Goal: Information Seeking & Learning: Learn about a topic

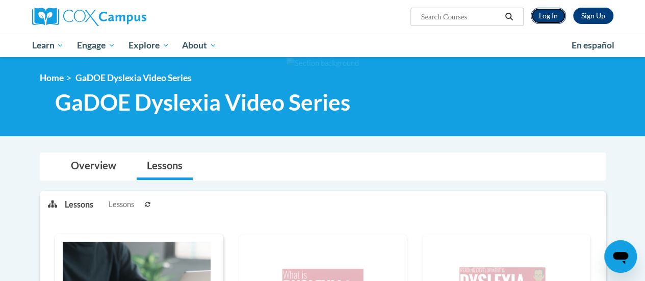
click at [551, 21] on link "Log In" at bounding box center [548, 16] width 35 height 16
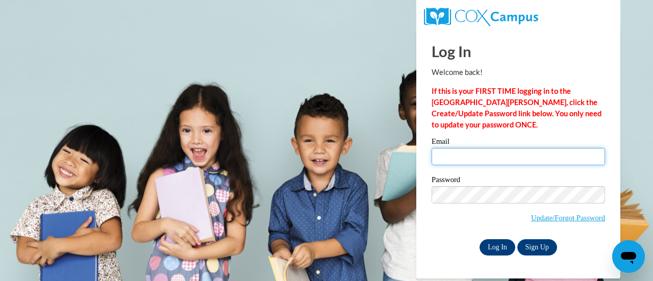
type input "[PERSON_NAME][EMAIL_ADDRESS][PERSON_NAME][DOMAIN_NAME]"
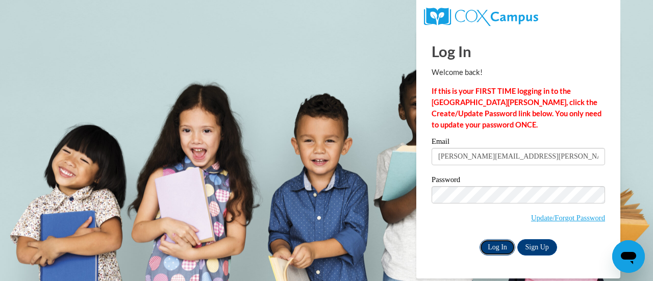
click at [499, 248] on input "Log In" at bounding box center [497, 247] width 36 height 16
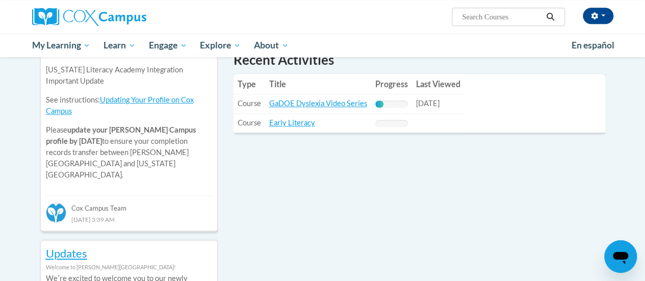
scroll to position [381, 0]
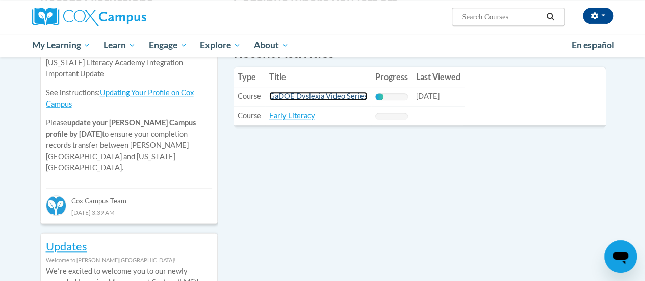
click at [350, 95] on link "GaDOE Dyslexia Video Series" at bounding box center [318, 96] width 98 height 9
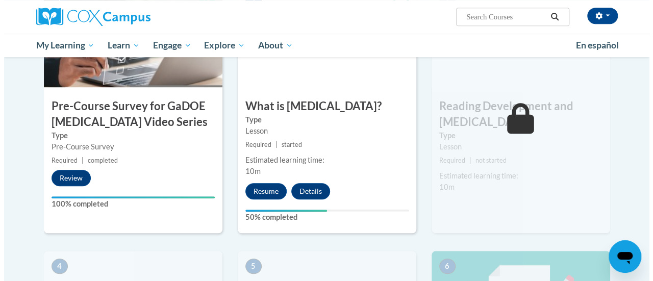
scroll to position [313, 0]
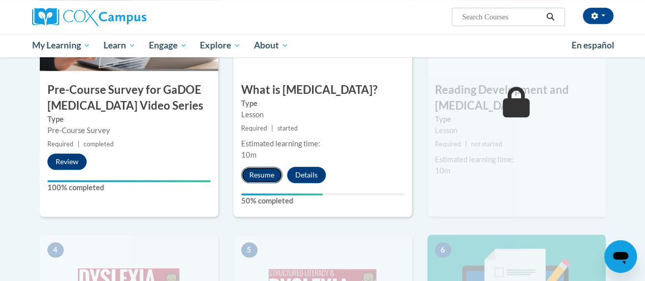
click at [252, 177] on button "Resume" at bounding box center [261, 175] width 41 height 16
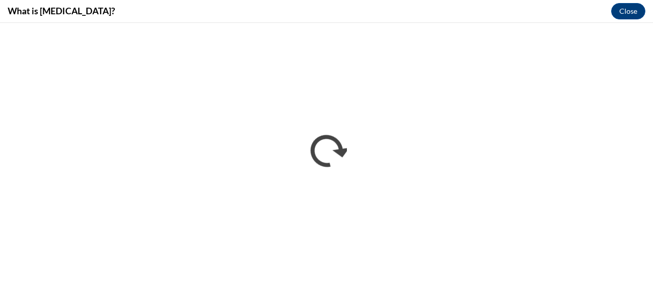
scroll to position [0, 0]
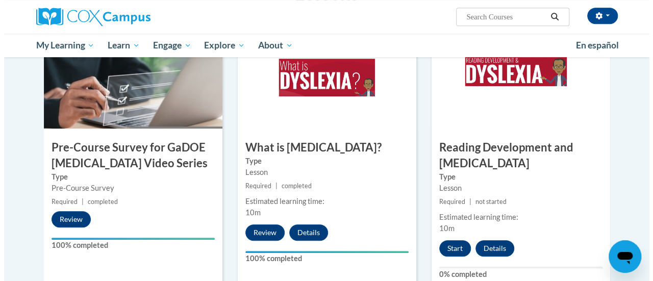
scroll to position [293, 0]
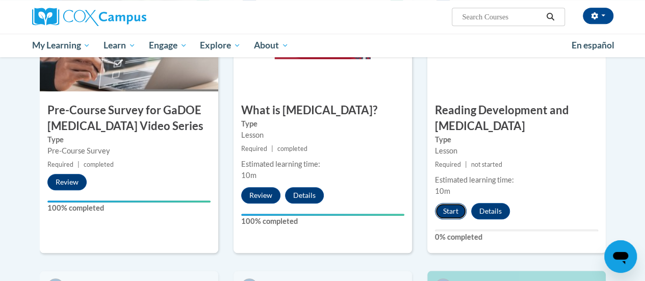
click at [456, 212] on button "Start" at bounding box center [451, 211] width 32 height 16
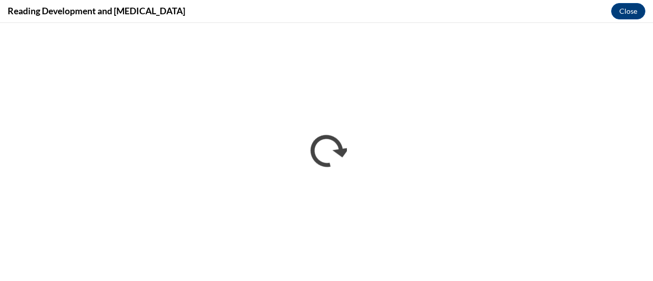
scroll to position [0, 0]
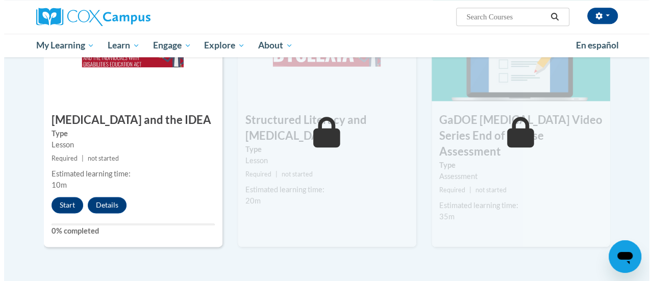
scroll to position [588, 0]
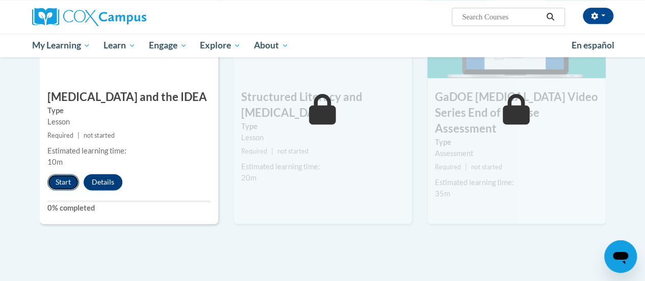
click at [60, 183] on button "Start" at bounding box center [63, 182] width 32 height 16
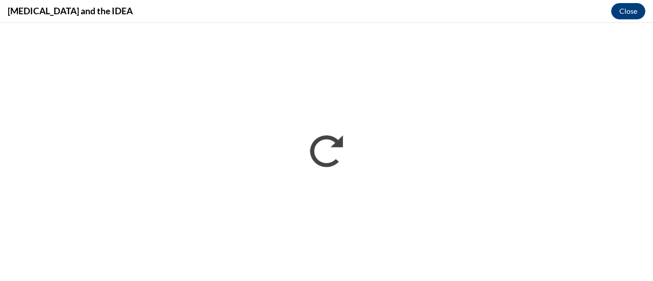
scroll to position [0, 0]
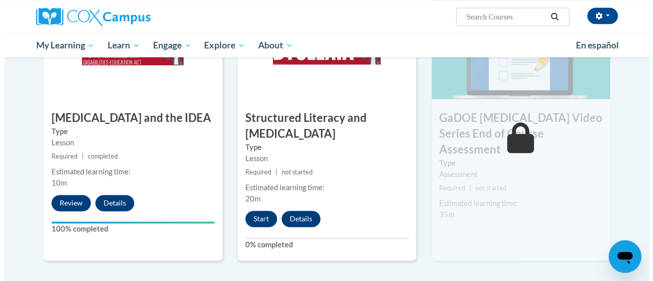
scroll to position [600, 0]
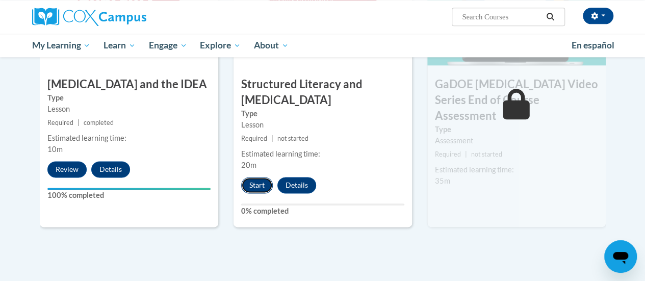
click at [258, 192] on button "Start" at bounding box center [257, 185] width 32 height 16
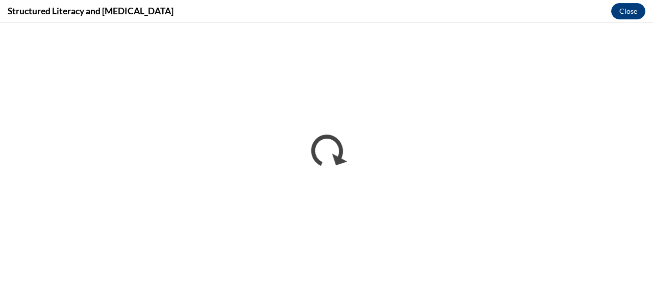
scroll to position [0, 0]
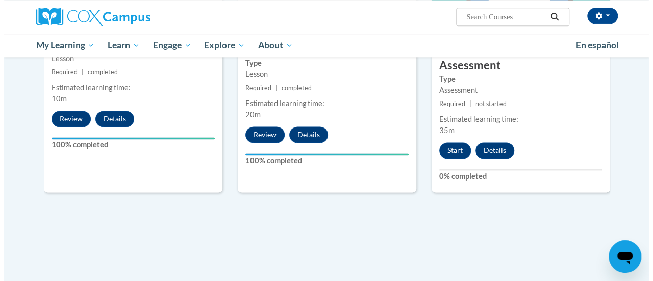
scroll to position [652, 0]
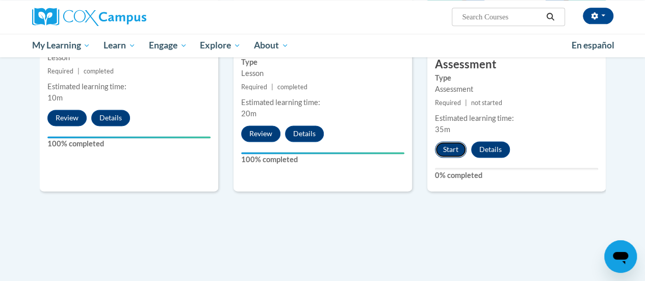
click at [449, 141] on button "Start" at bounding box center [451, 149] width 32 height 16
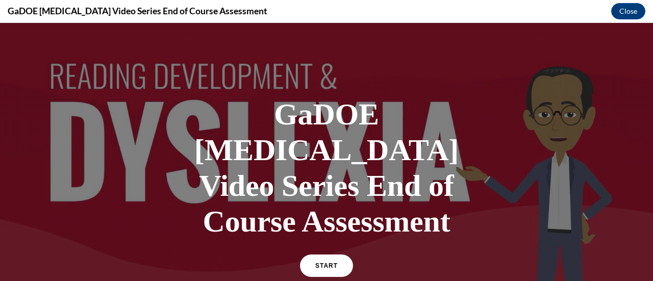
scroll to position [0, 0]
click at [332, 262] on span "START" at bounding box center [326, 266] width 23 height 8
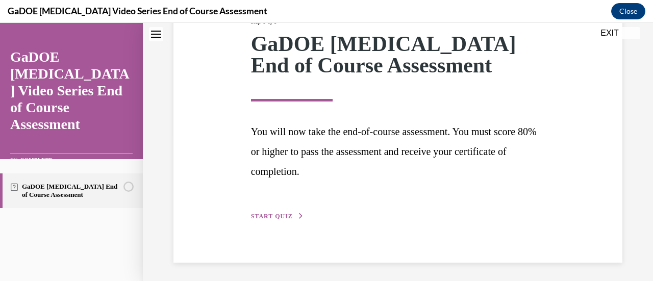
scroll to position [150, 0]
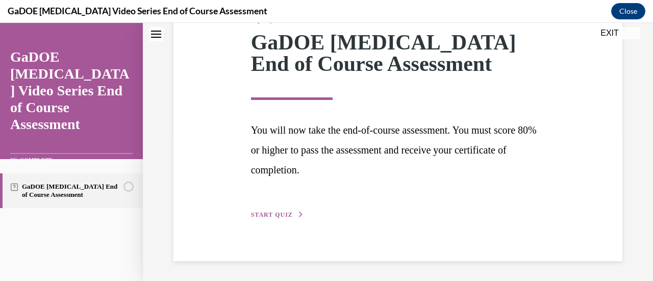
click at [298, 214] on icon "button" at bounding box center [301, 215] width 6 height 6
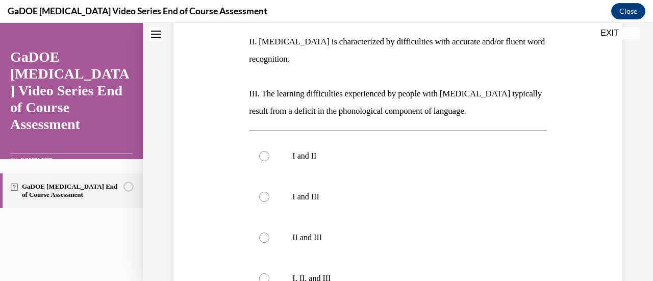
scroll to position [249, 0]
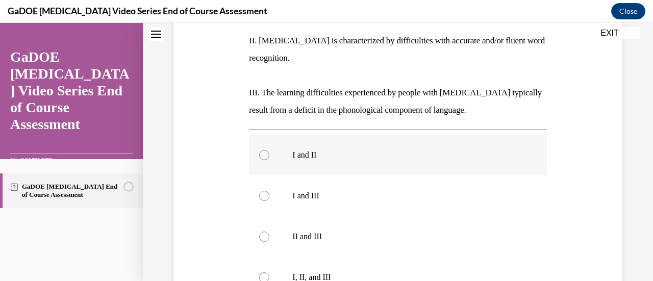
click at [263, 150] on div at bounding box center [264, 155] width 10 height 10
click at [263, 150] on input "I and II" at bounding box center [264, 155] width 10 height 10
radio input "true"
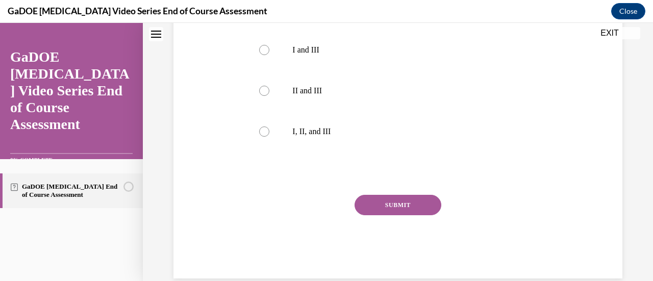
click at [390, 195] on button "SUBMIT" at bounding box center [397, 205] width 87 height 20
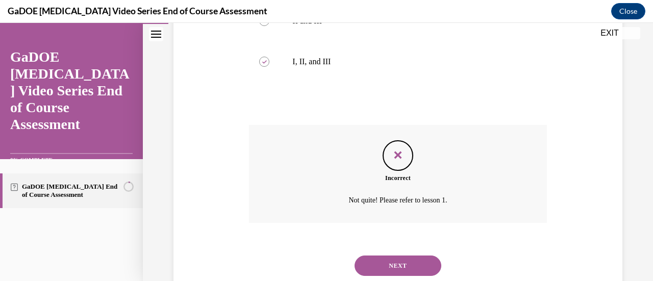
scroll to position [477, 0]
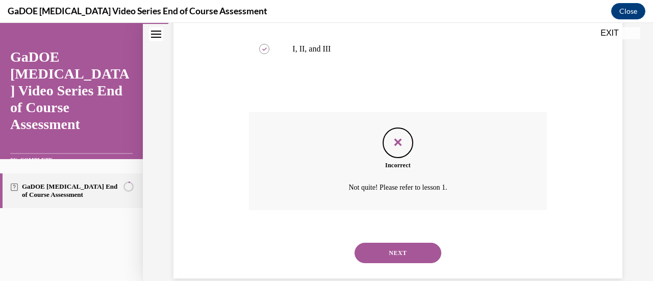
click at [410, 243] on button "NEXT" at bounding box center [397, 253] width 87 height 20
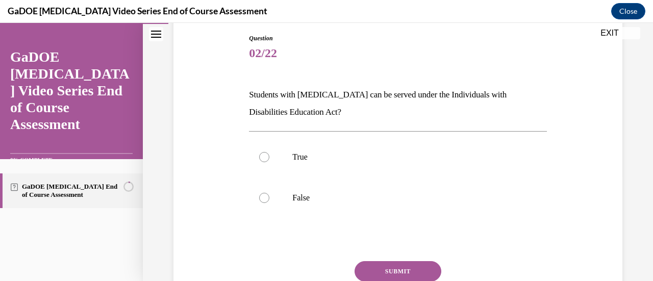
scroll to position [108, 0]
click at [278, 157] on label "True" at bounding box center [397, 157] width 297 height 41
click at [269, 157] on input "True" at bounding box center [264, 157] width 10 height 10
radio input "true"
click at [397, 268] on button "SUBMIT" at bounding box center [397, 271] width 87 height 20
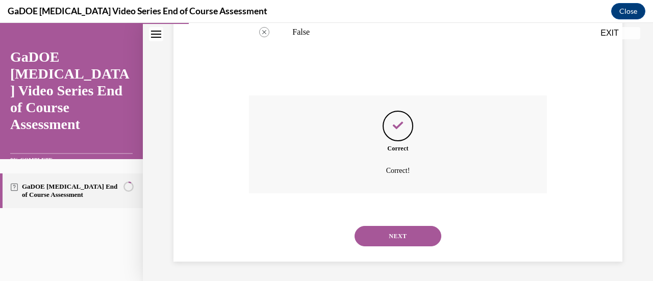
scroll to position [274, 0]
click at [420, 241] on button "NEXT" at bounding box center [397, 235] width 87 height 20
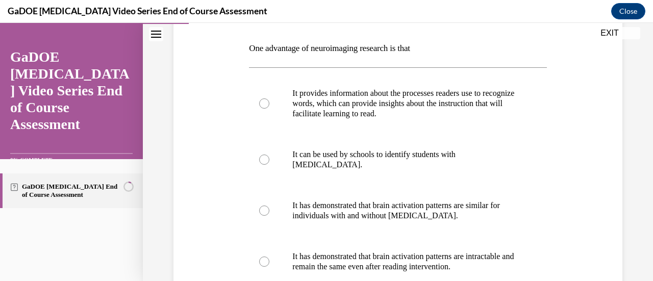
scroll to position [155, 0]
click at [263, 107] on div at bounding box center [264, 103] width 10 height 10
click at [263, 107] on input "It provides information about the processes readers use to recognize words, whi…" at bounding box center [264, 103] width 10 height 10
radio input "true"
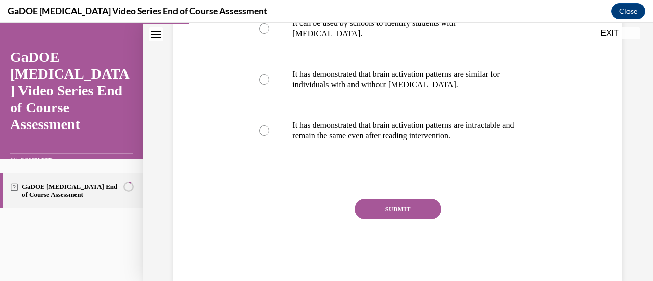
click at [409, 203] on button "SUBMIT" at bounding box center [397, 209] width 87 height 20
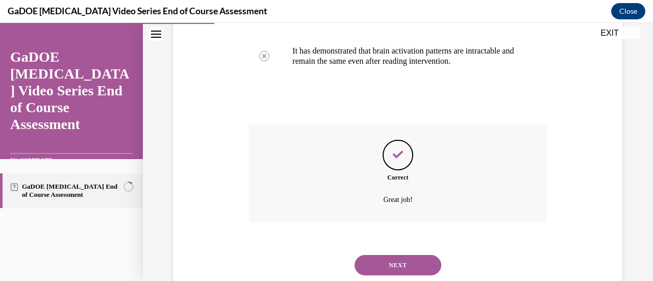
scroll to position [390, 0]
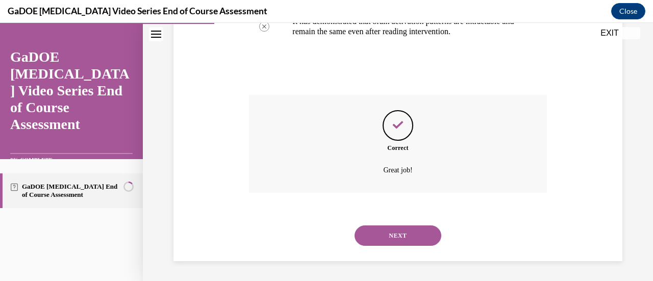
click at [418, 236] on button "NEXT" at bounding box center [397, 235] width 87 height 20
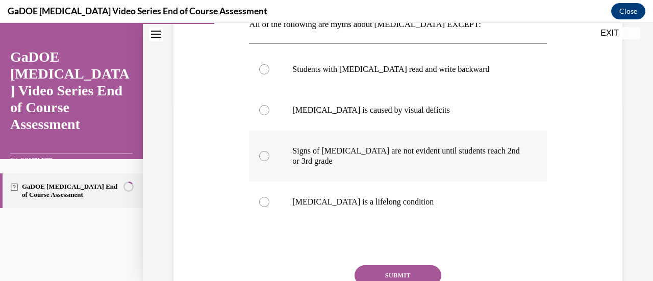
scroll to position [199, 0]
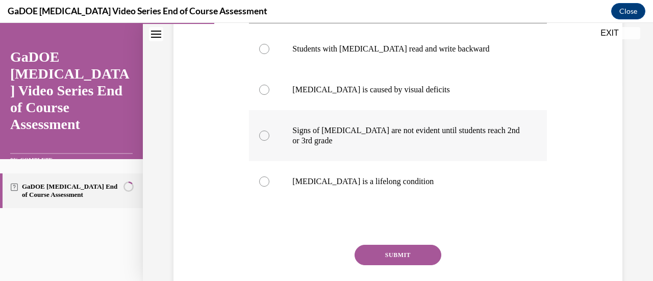
click at [391, 132] on p "Signs of dyslexia are not evident until students reach 2nd or 3rd grade" at bounding box center [406, 135] width 228 height 20
click at [269, 132] on input "Signs of dyslexia are not evident until students reach 2nd or 3rd grade" at bounding box center [264, 136] width 10 height 10
radio input "true"
click at [410, 254] on button "SUBMIT" at bounding box center [397, 255] width 87 height 20
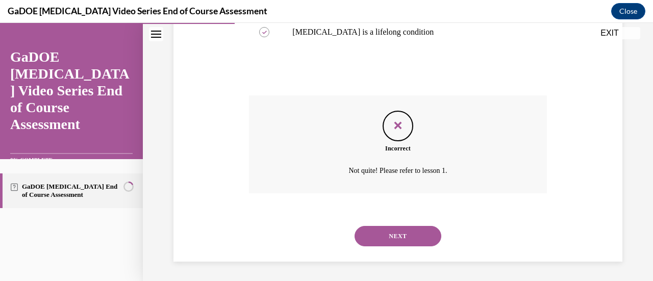
scroll to position [349, 0]
click at [412, 233] on button "NEXT" at bounding box center [397, 235] width 87 height 20
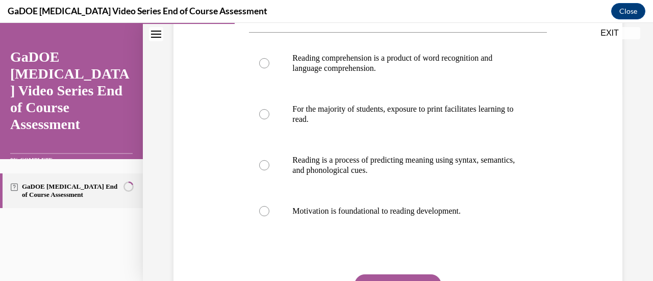
scroll to position [191, 0]
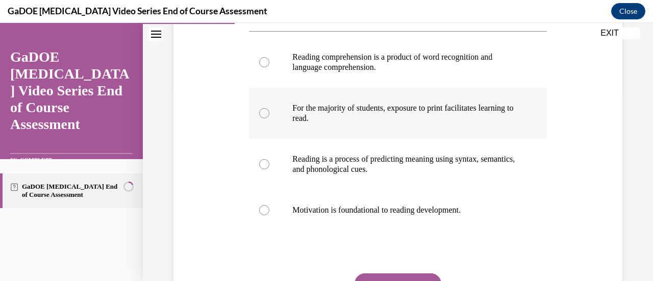
click at [457, 108] on p "For the majority of students, exposure to print facilitates learning to read." at bounding box center [406, 113] width 228 height 20
click at [269, 108] on input "For the majority of students, exposure to print facilitates learning to read." at bounding box center [264, 113] width 10 height 10
radio input "true"
click at [401, 277] on button "SUBMIT" at bounding box center [397, 283] width 87 height 20
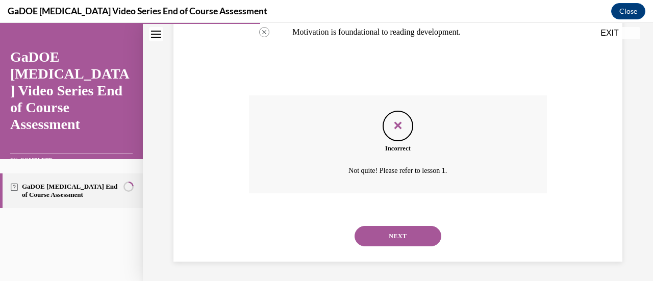
scroll to position [369, 0]
click at [427, 238] on button "NEXT" at bounding box center [397, 235] width 87 height 20
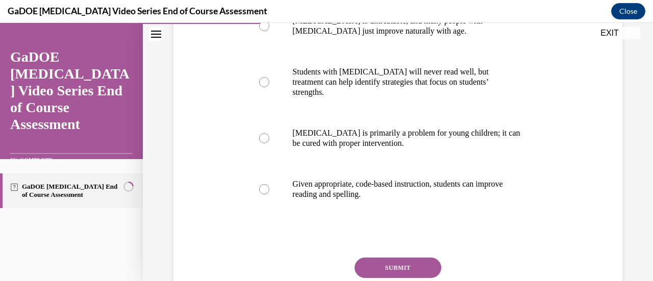
scroll to position [245, 0]
click at [441, 127] on p "Dyslexia is primarily a problem for young children; it can be cured with proper…" at bounding box center [406, 137] width 228 height 20
click at [269, 133] on input "Dyslexia is primarily a problem for young children; it can be cured with proper…" at bounding box center [264, 138] width 10 height 10
radio input "true"
click at [389, 257] on button "SUBMIT" at bounding box center [397, 267] width 87 height 20
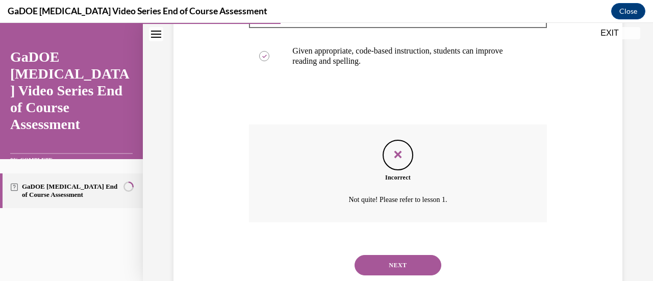
scroll to position [379, 0]
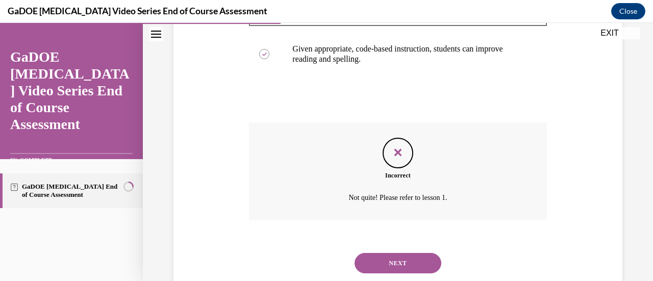
click at [415, 253] on button "NEXT" at bounding box center [397, 263] width 87 height 20
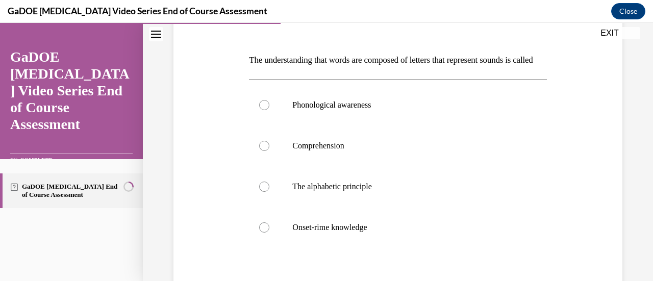
scroll to position [143, 0]
click at [367, 110] on p "Phonological awareness" at bounding box center [406, 104] width 228 height 10
click at [269, 110] on input "Phonological awareness" at bounding box center [264, 104] width 10 height 10
radio input "true"
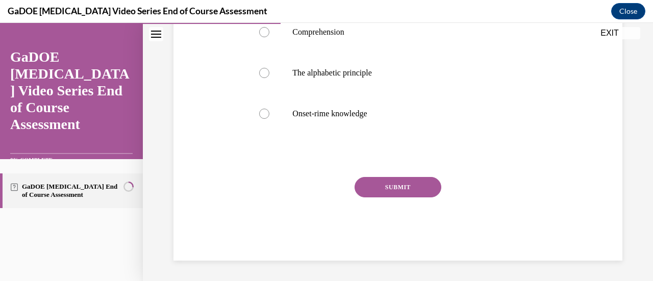
click at [401, 188] on button "SUBMIT" at bounding box center [397, 187] width 87 height 20
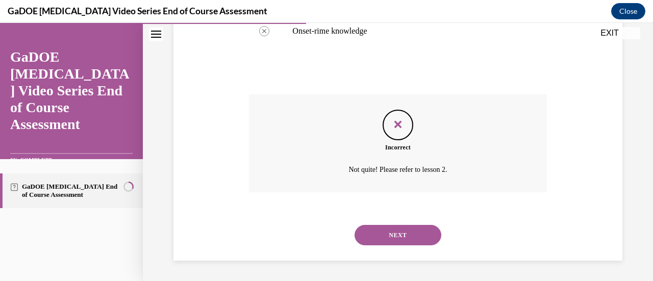
scroll to position [356, 0]
click at [421, 235] on button "NEXT" at bounding box center [397, 235] width 87 height 20
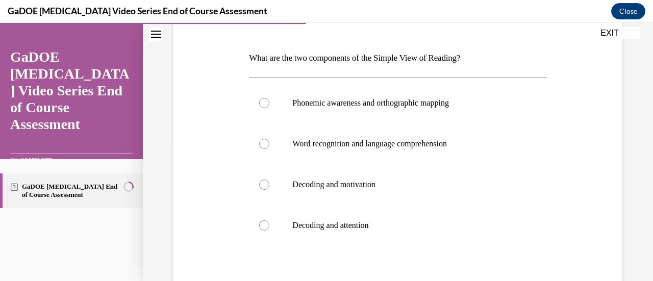
scroll to position [146, 0]
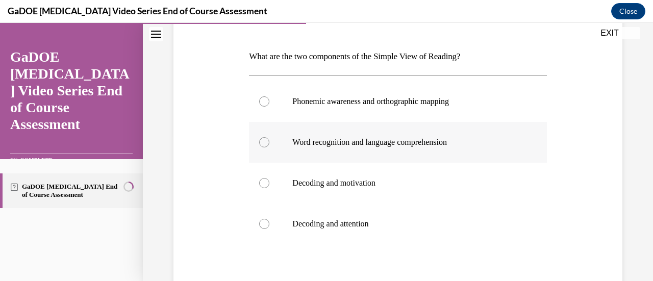
click at [440, 145] on p "Word recognition and language comprehension" at bounding box center [406, 142] width 228 height 10
click at [269, 145] on input "Word recognition and language comprehension" at bounding box center [264, 142] width 10 height 10
radio input "true"
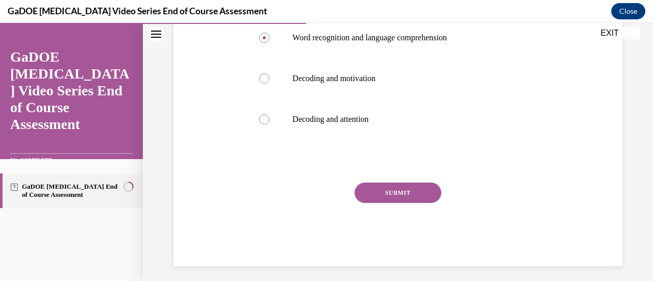
click at [417, 192] on button "SUBMIT" at bounding box center [397, 193] width 87 height 20
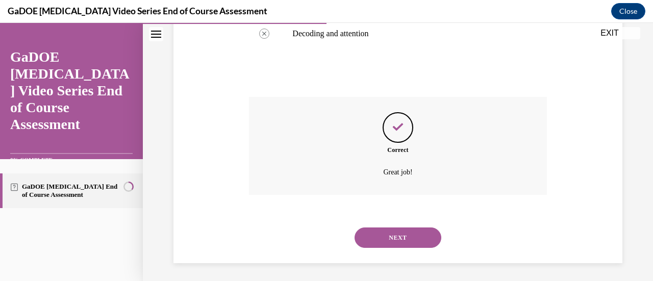
scroll to position [339, 0]
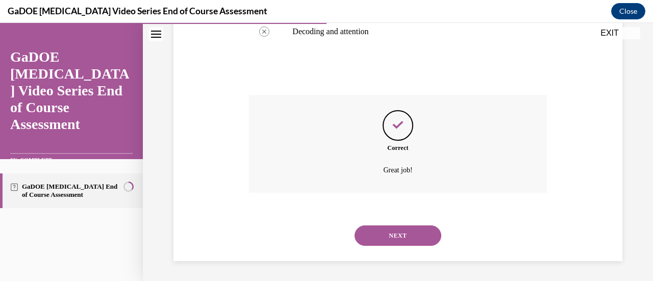
click at [422, 239] on button "NEXT" at bounding box center [397, 235] width 87 height 20
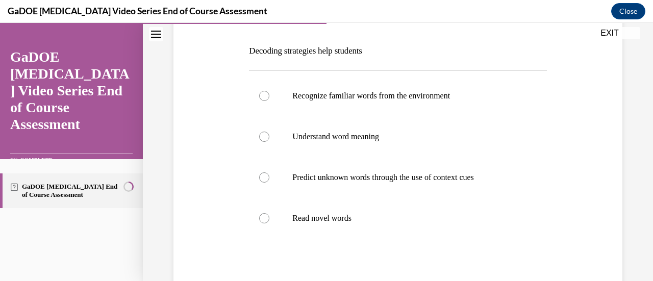
scroll to position [153, 0]
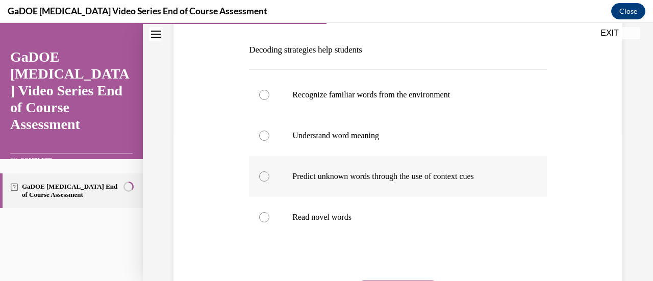
click at [479, 167] on label "Predict unknown words through the use of context cues" at bounding box center [397, 176] width 297 height 41
click at [269, 171] on input "Predict unknown words through the use of context cues" at bounding box center [264, 176] width 10 height 10
radio input "true"
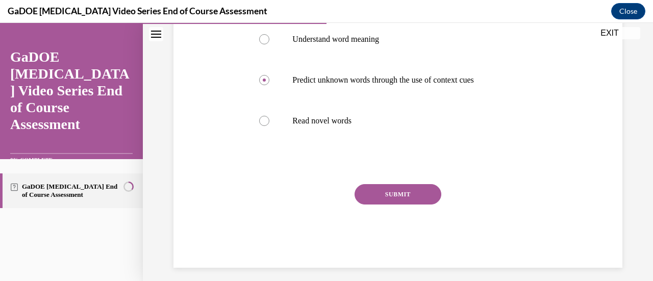
click at [415, 194] on button "SUBMIT" at bounding box center [397, 194] width 87 height 20
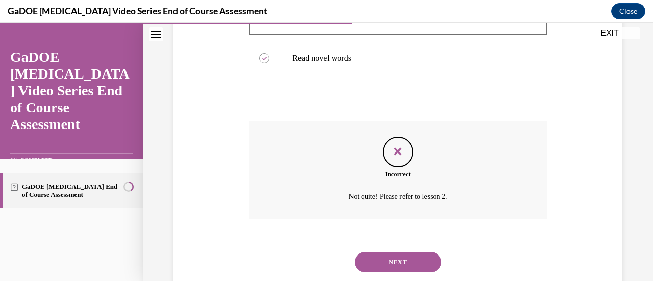
scroll to position [309, 0]
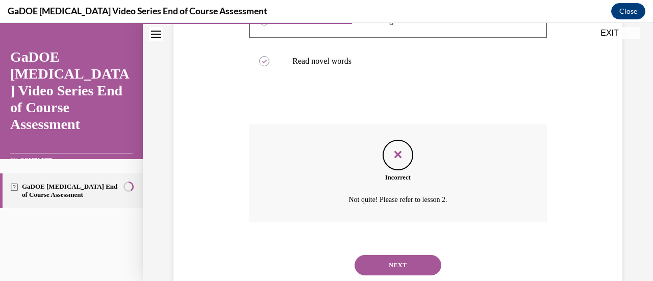
click at [422, 263] on button "NEXT" at bounding box center [397, 265] width 87 height 20
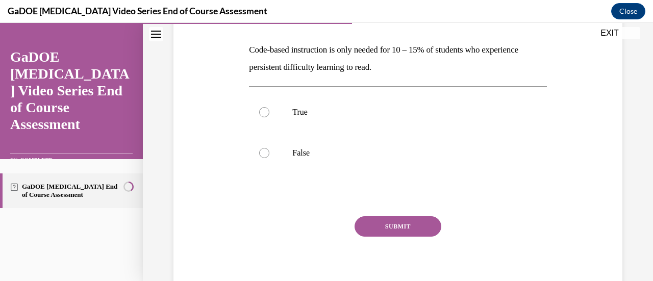
scroll to position [159, 0]
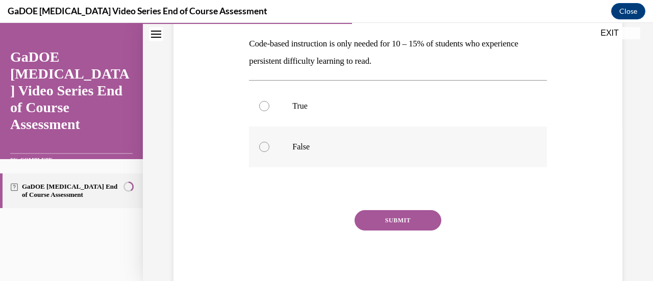
click at [263, 143] on div at bounding box center [264, 147] width 10 height 10
click at [263, 143] on input "False" at bounding box center [264, 147] width 10 height 10
radio input "true"
click at [374, 217] on button "SUBMIT" at bounding box center [397, 220] width 87 height 20
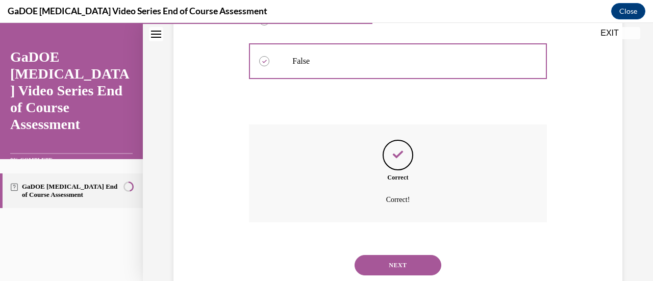
scroll to position [274, 0]
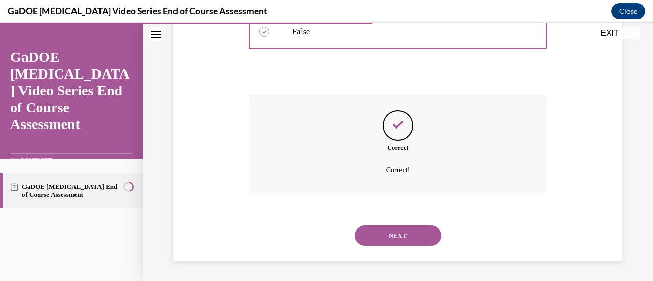
click at [430, 236] on button "NEXT" at bounding box center [397, 235] width 87 height 20
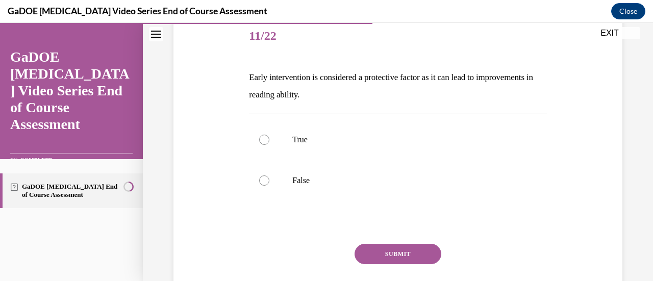
scroll to position [137, 0]
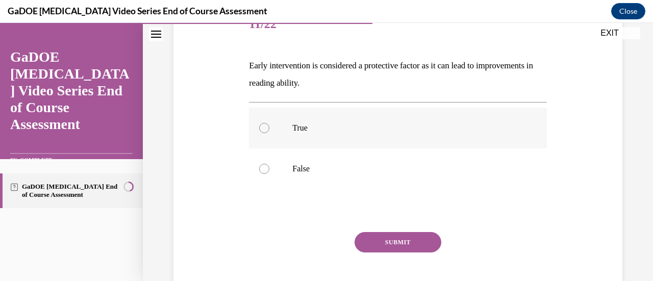
click at [298, 120] on label "True" at bounding box center [397, 128] width 297 height 41
click at [269, 123] on input "True" at bounding box center [264, 128] width 10 height 10
radio input "true"
click at [389, 243] on button "SUBMIT" at bounding box center [397, 242] width 87 height 20
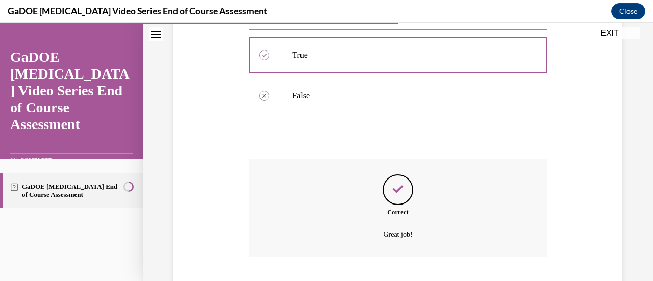
scroll to position [274, 0]
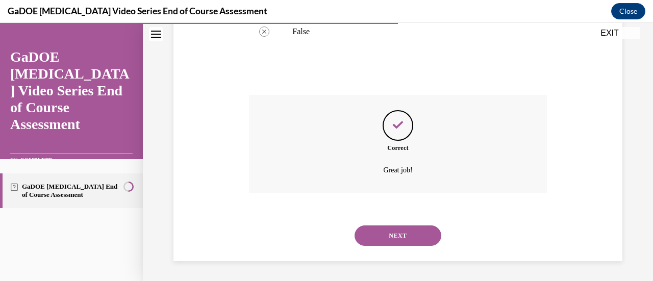
click at [392, 239] on button "NEXT" at bounding box center [397, 235] width 87 height 20
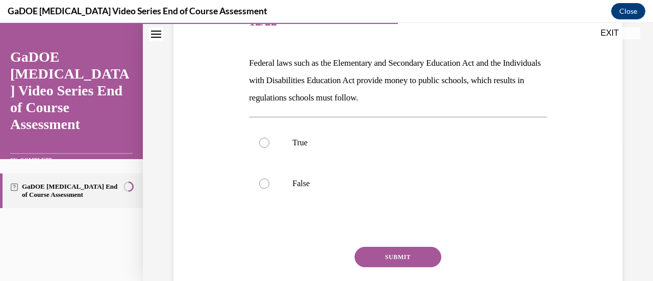
scroll to position [140, 0]
click at [289, 148] on label "True" at bounding box center [397, 142] width 297 height 41
click at [269, 148] on input "True" at bounding box center [264, 143] width 10 height 10
radio input "true"
click at [402, 257] on button "SUBMIT" at bounding box center [397, 257] width 87 height 20
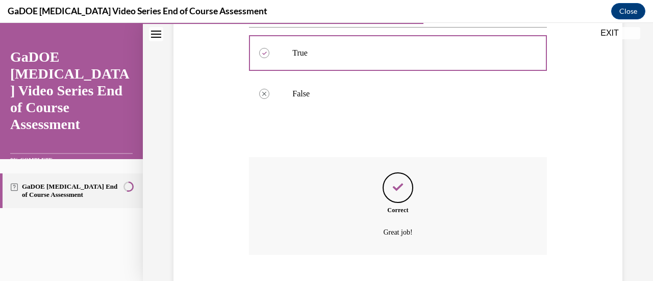
scroll to position [292, 0]
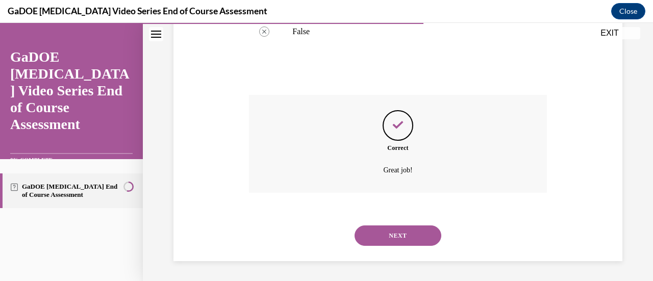
click at [424, 239] on button "NEXT" at bounding box center [397, 235] width 87 height 20
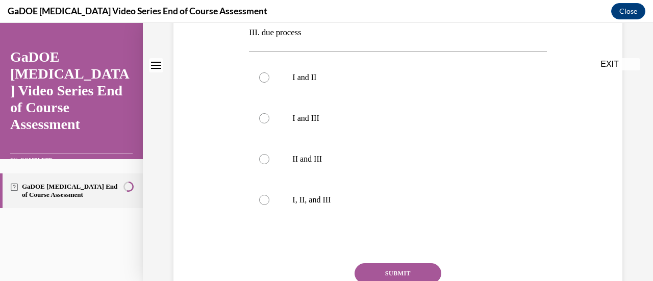
scroll to position [0, 0]
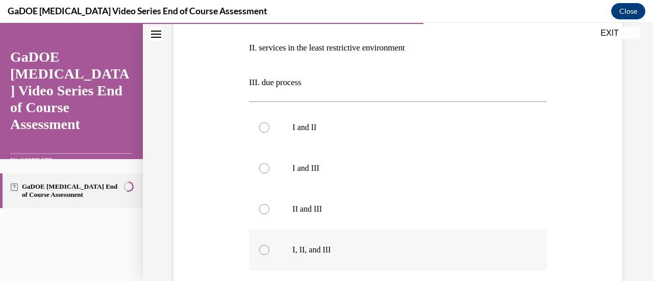
click at [276, 248] on label "I, II, and III" at bounding box center [397, 249] width 297 height 41
click at [269, 248] on input "I, II, and III" at bounding box center [264, 250] width 10 height 10
radio input "true"
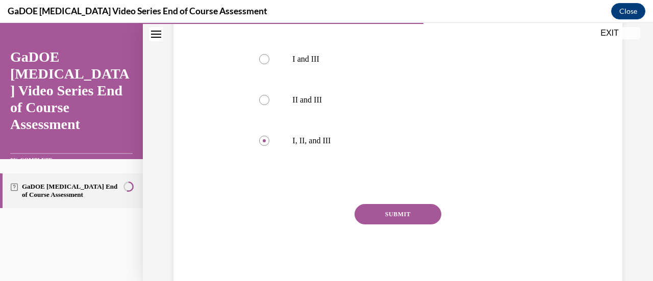
click at [391, 220] on button "SUBMIT" at bounding box center [397, 214] width 87 height 20
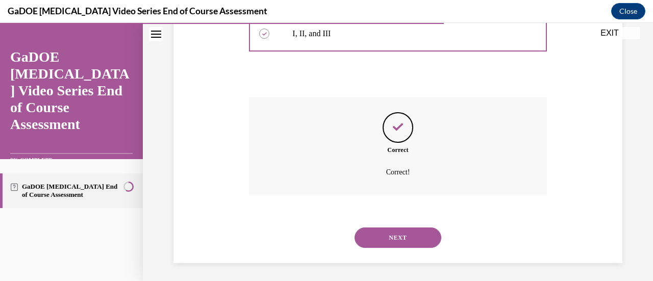
scroll to position [460, 0]
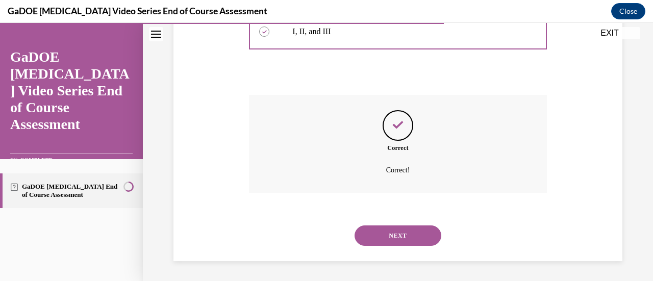
click at [411, 238] on button "NEXT" at bounding box center [397, 235] width 87 height 20
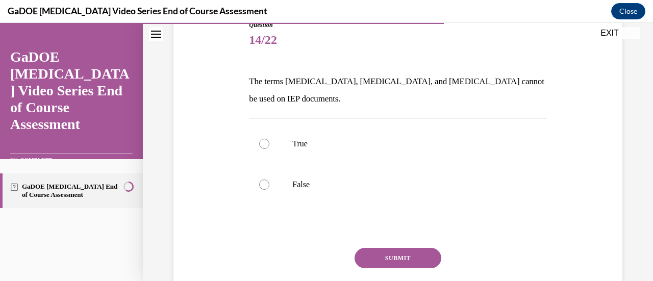
scroll to position [121, 0]
click at [287, 192] on label "False" at bounding box center [397, 184] width 297 height 41
click at [269, 190] on input "False" at bounding box center [264, 185] width 10 height 10
radio input "true"
click at [386, 253] on button "SUBMIT" at bounding box center [397, 258] width 87 height 20
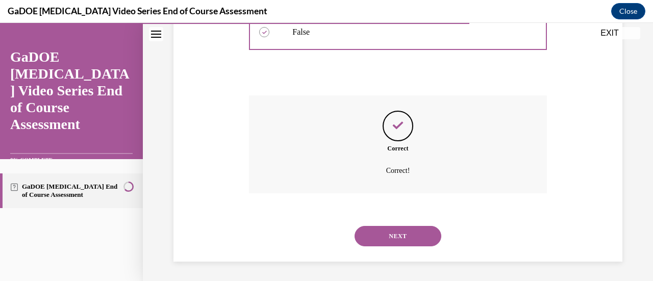
scroll to position [274, 0]
click at [411, 237] on button "NEXT" at bounding box center [397, 235] width 87 height 20
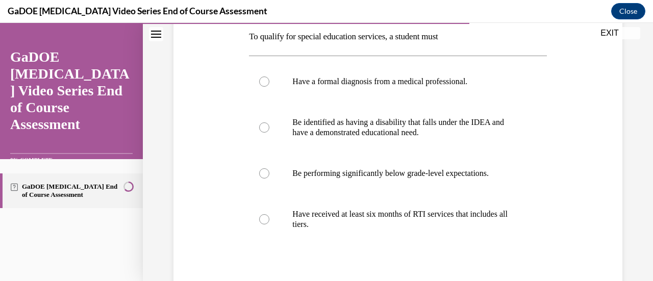
scroll to position [166, 0]
click at [265, 124] on div at bounding box center [264, 127] width 10 height 10
click at [265, 124] on input "Be identified as having a disability that falls under the IDEA and have a demon…" at bounding box center [264, 127] width 10 height 10
radio input "true"
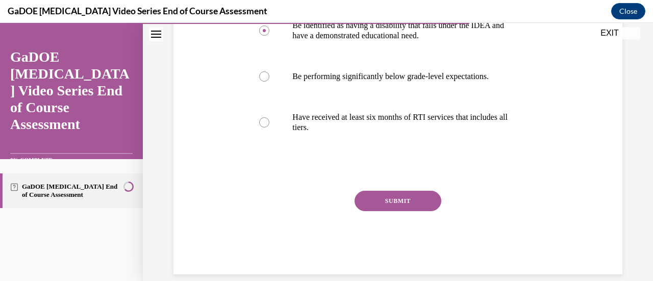
click at [413, 200] on button "SUBMIT" at bounding box center [397, 201] width 87 height 20
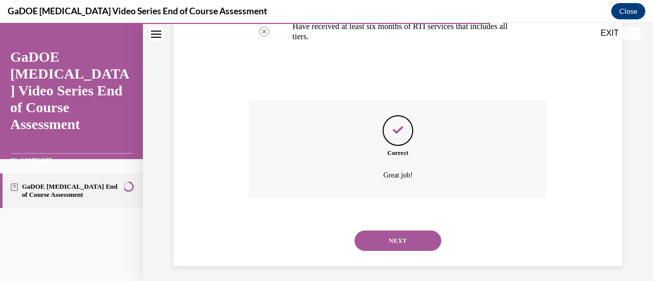
scroll to position [359, 0]
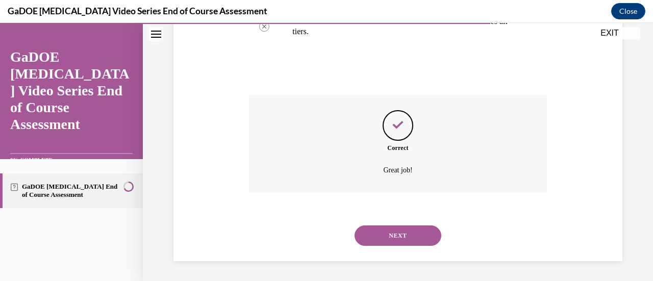
click at [419, 235] on button "NEXT" at bounding box center [397, 235] width 87 height 20
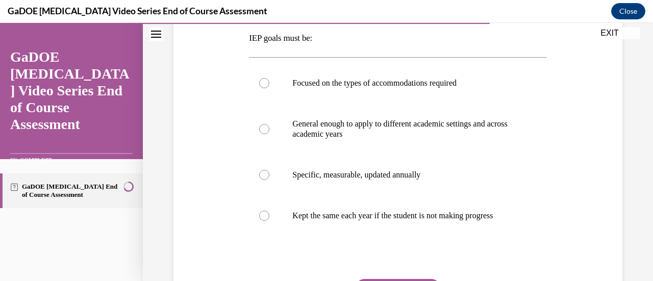
scroll to position [165, 0]
click at [261, 174] on div at bounding box center [264, 174] width 10 height 10
click at [261, 174] on input "Specific, measurable, updated annually" at bounding box center [264, 174] width 10 height 10
radio input "true"
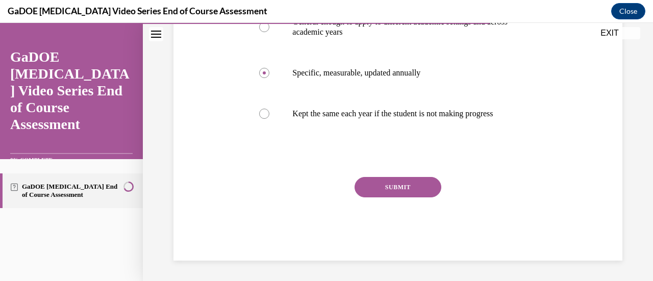
click at [411, 196] on button "SUBMIT" at bounding box center [397, 187] width 87 height 20
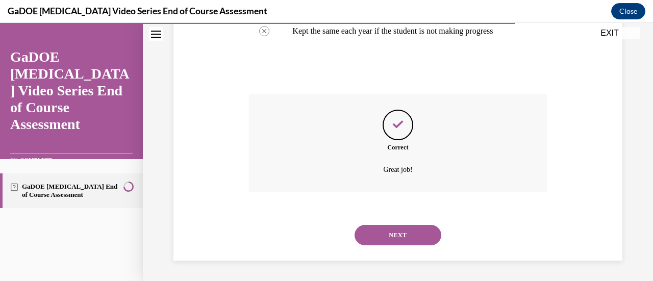
scroll to position [359, 0]
click at [412, 244] on button "NEXT" at bounding box center [397, 235] width 87 height 20
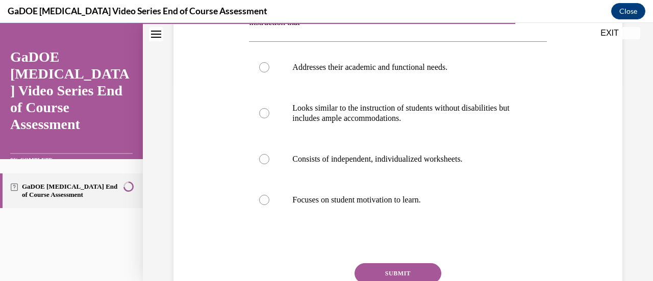
scroll to position [200, 0]
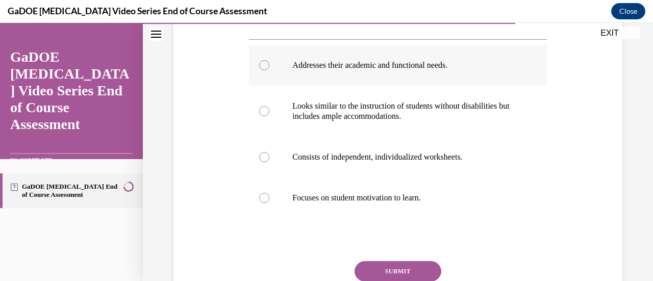
click at [432, 68] on p "Addresses their academic and functional needs." at bounding box center [406, 65] width 228 height 10
click at [269, 68] on input "Addresses their academic and functional needs." at bounding box center [264, 65] width 10 height 10
radio input "true"
click at [418, 269] on button "SUBMIT" at bounding box center [397, 271] width 87 height 20
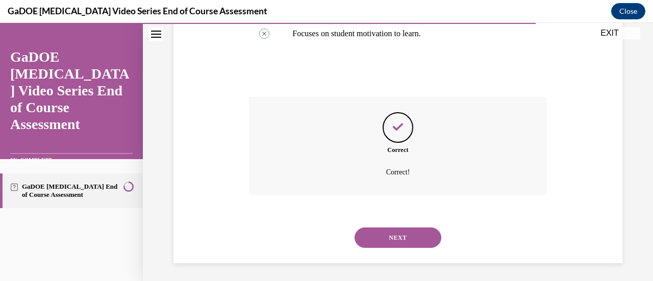
scroll to position [366, 0]
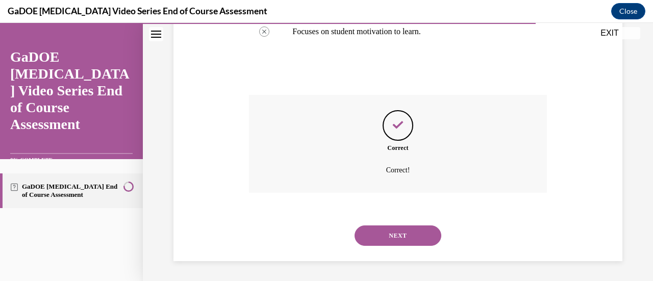
click at [412, 238] on button "NEXT" at bounding box center [397, 235] width 87 height 20
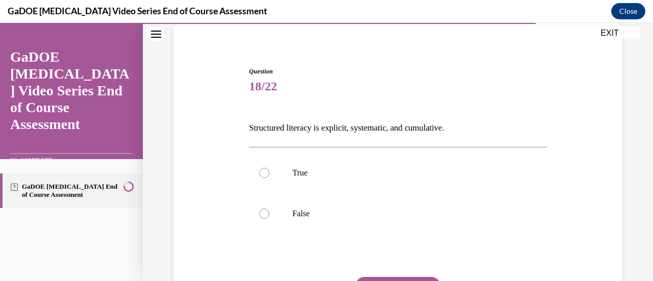
scroll to position [78, 0]
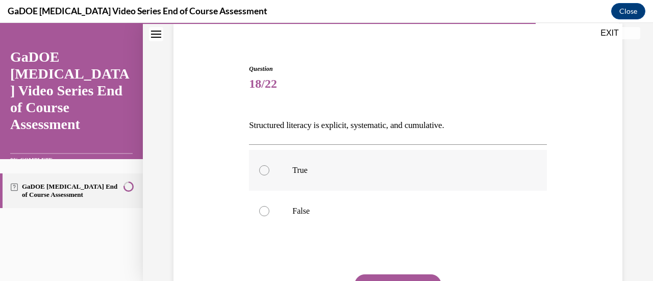
click at [298, 168] on p "True" at bounding box center [406, 170] width 228 height 10
click at [269, 168] on input "True" at bounding box center [264, 170] width 10 height 10
radio input "true"
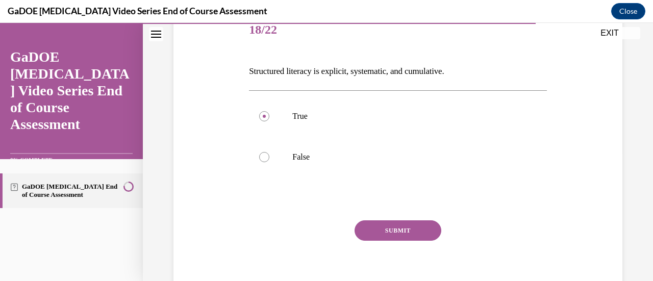
click at [414, 232] on button "SUBMIT" at bounding box center [397, 230] width 87 height 20
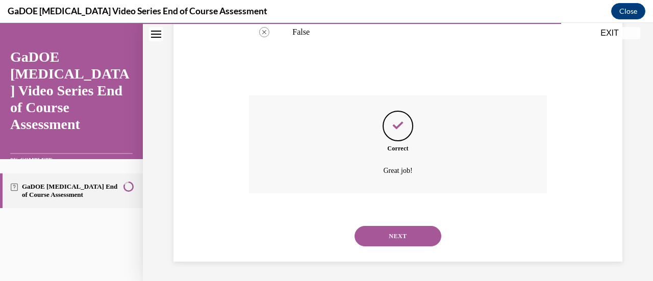
scroll to position [257, 0]
click at [413, 235] on button "NEXT" at bounding box center [397, 235] width 87 height 20
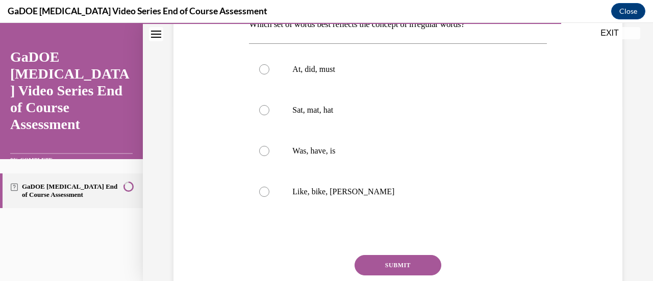
scroll to position [178, 0]
click at [292, 148] on p "Was, have, is" at bounding box center [406, 151] width 228 height 10
click at [269, 148] on input "Was, have, is" at bounding box center [264, 151] width 10 height 10
radio input "true"
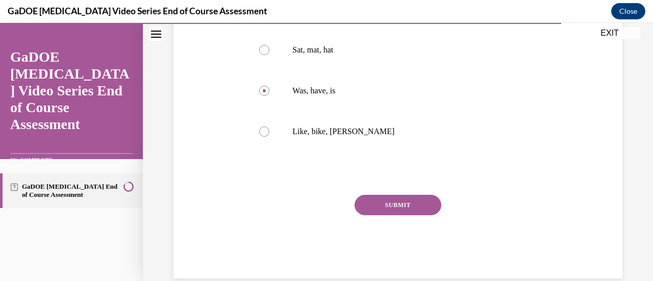
click at [426, 205] on button "SUBMIT" at bounding box center [397, 205] width 87 height 20
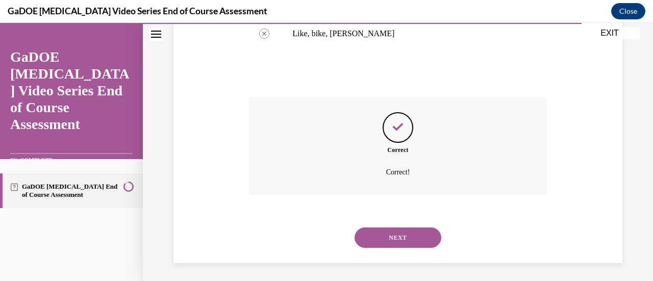
scroll to position [339, 0]
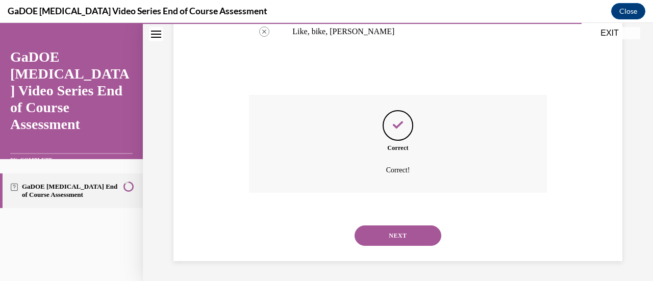
click at [424, 231] on button "NEXT" at bounding box center [397, 235] width 87 height 20
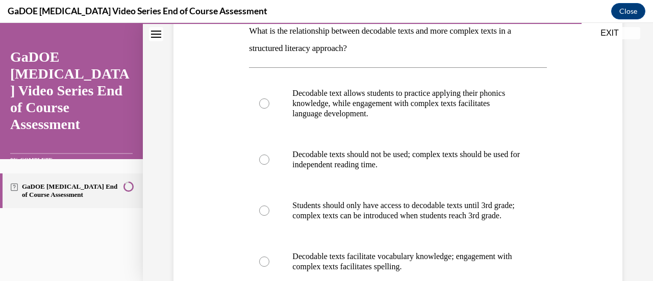
scroll to position [172, 0]
click at [475, 98] on p "Decodable text allows students to practice applying their phonics knowledge, wh…" at bounding box center [406, 103] width 228 height 31
click at [269, 98] on input "Decodable text allows students to practice applying their phonics knowledge, wh…" at bounding box center [264, 103] width 10 height 10
radio input "true"
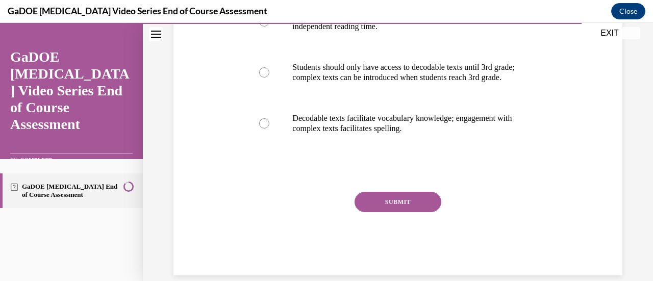
click at [402, 212] on button "SUBMIT" at bounding box center [397, 202] width 87 height 20
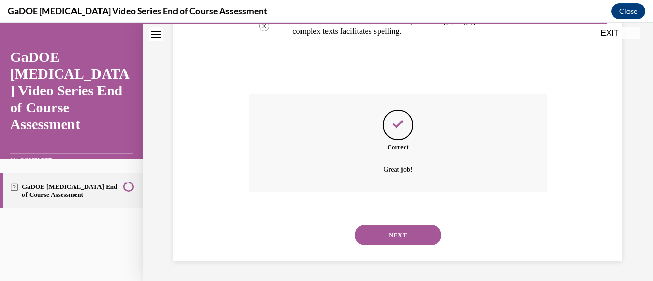
scroll to position [417, 0]
click at [411, 234] on button "NEXT" at bounding box center [397, 235] width 87 height 20
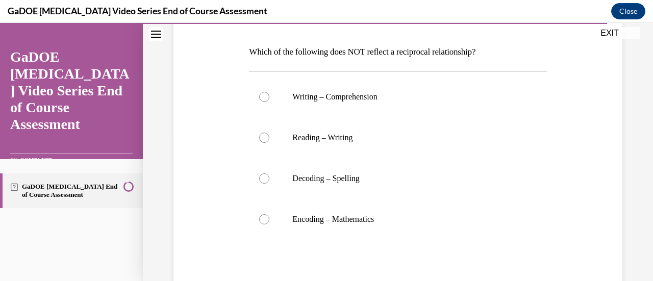
scroll to position [154, 0]
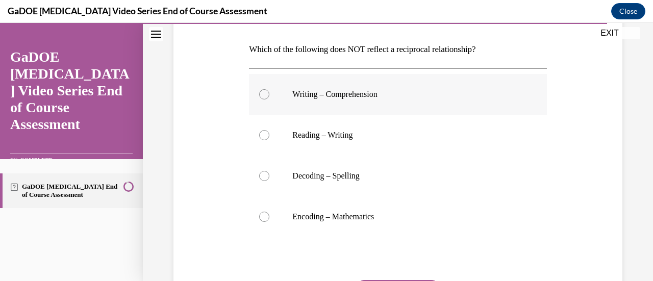
click at [365, 94] on p "Writing – Comprehension" at bounding box center [406, 94] width 228 height 10
click at [269, 94] on input "Writing – Comprehension" at bounding box center [264, 94] width 10 height 10
radio input "true"
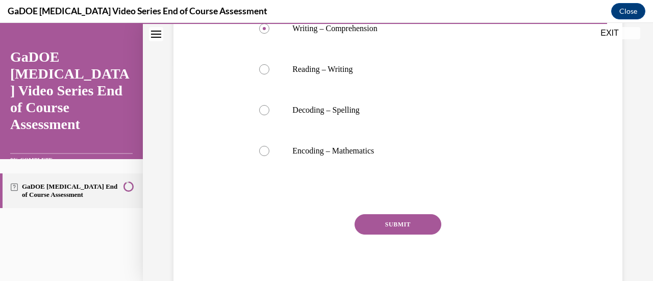
click at [406, 222] on button "SUBMIT" at bounding box center [397, 224] width 87 height 20
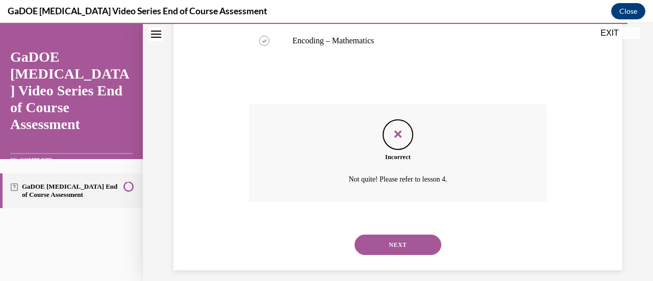
scroll to position [339, 0]
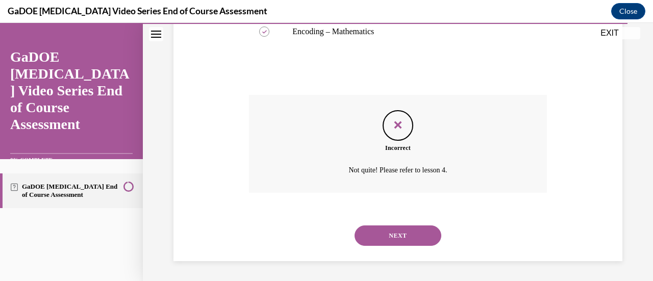
click at [415, 234] on button "NEXT" at bounding box center [397, 235] width 87 height 20
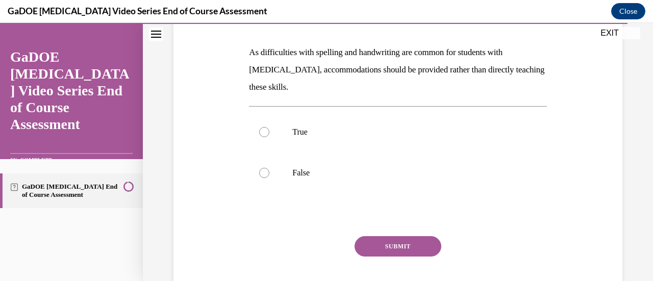
scroll to position [143, 0]
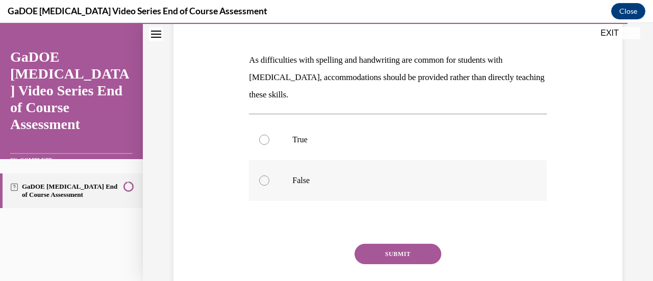
click at [269, 177] on label "False" at bounding box center [397, 180] width 297 height 41
click at [269, 177] on input "False" at bounding box center [264, 180] width 10 height 10
radio input "true"
click at [412, 254] on button "SUBMIT" at bounding box center [397, 254] width 87 height 20
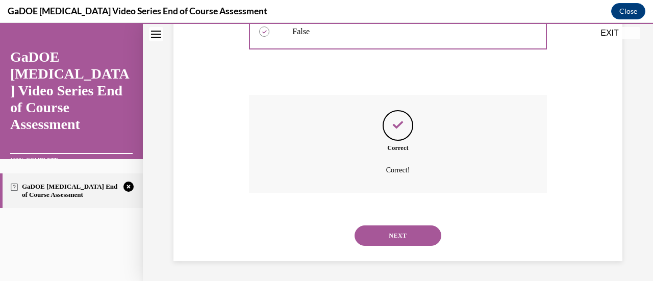
click at [415, 235] on button "NEXT" at bounding box center [397, 235] width 87 height 20
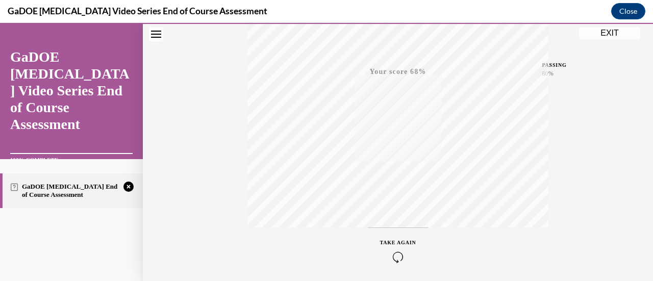
scroll to position [264, 0]
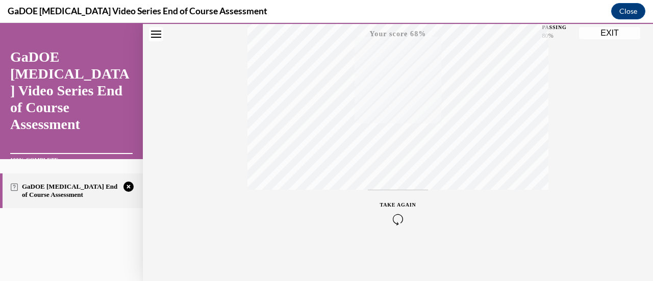
click at [392, 219] on icon "button" at bounding box center [398, 219] width 36 height 11
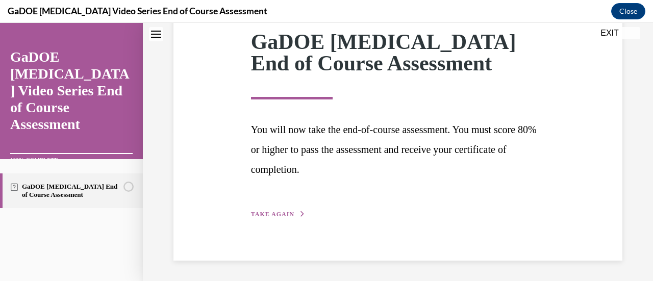
scroll to position [150, 0]
click at [273, 218] on button "TAKE AGAIN" at bounding box center [278, 214] width 55 height 9
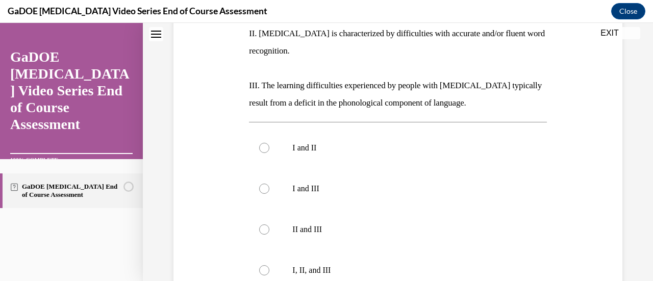
scroll to position [257, 0]
click at [275, 250] on label "I, II, and III" at bounding box center [397, 269] width 297 height 41
click at [269, 265] on input "I, II, and III" at bounding box center [264, 270] width 10 height 10
radio input "true"
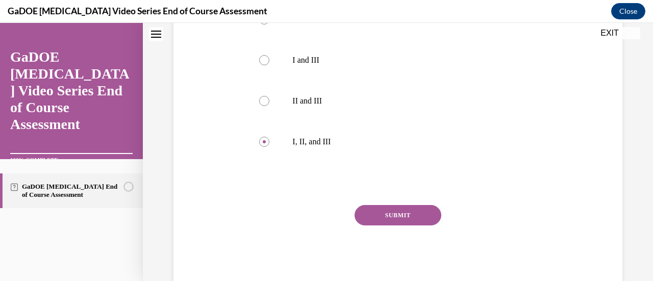
click at [381, 205] on button "SUBMIT" at bounding box center [397, 215] width 87 height 20
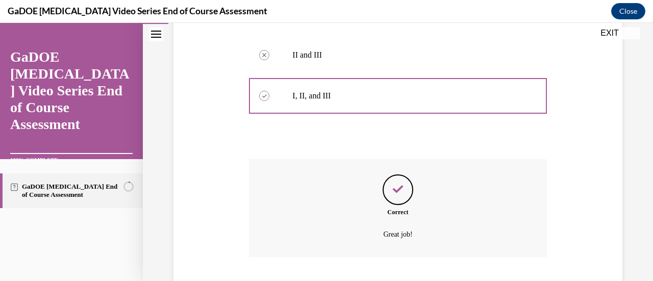
scroll to position [477, 0]
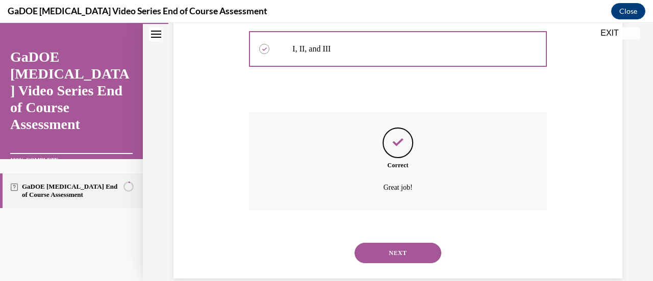
click at [396, 243] on button "NEXT" at bounding box center [397, 253] width 87 height 20
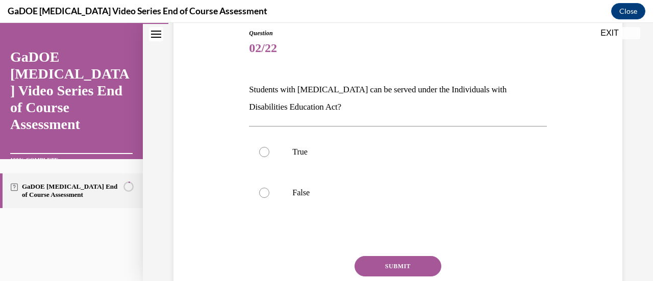
scroll to position [114, 0]
click at [287, 147] on label "True" at bounding box center [397, 151] width 297 height 41
click at [269, 147] on input "True" at bounding box center [264, 151] width 10 height 10
radio input "true"
click at [397, 264] on button "SUBMIT" at bounding box center [397, 266] width 87 height 20
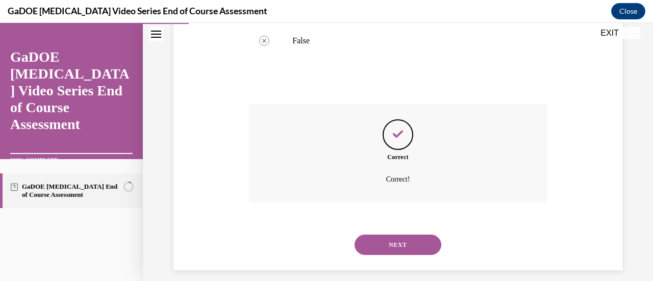
scroll to position [274, 0]
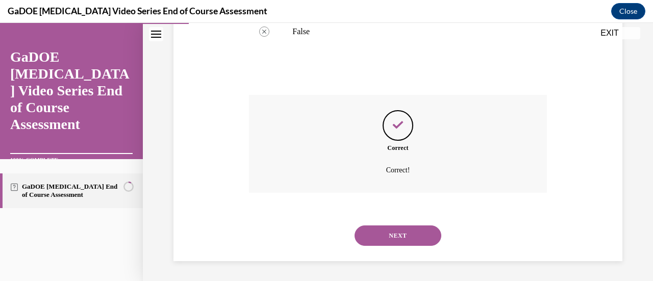
click at [411, 244] on button "NEXT" at bounding box center [397, 235] width 87 height 20
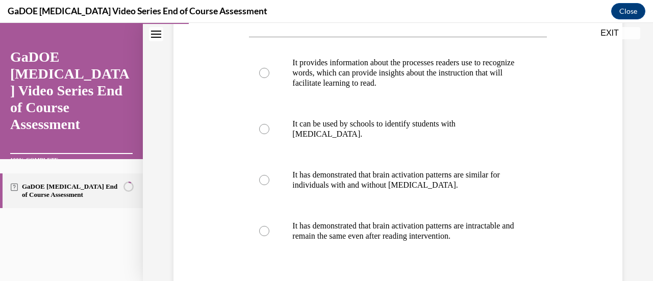
scroll to position [185, 0]
click at [261, 78] on label "It provides information about the processes readers use to recognize words, whi…" at bounding box center [397, 73] width 297 height 61
click at [261, 78] on input "It provides information about the processes readers use to recognize words, whi…" at bounding box center [264, 73] width 10 height 10
radio input "true"
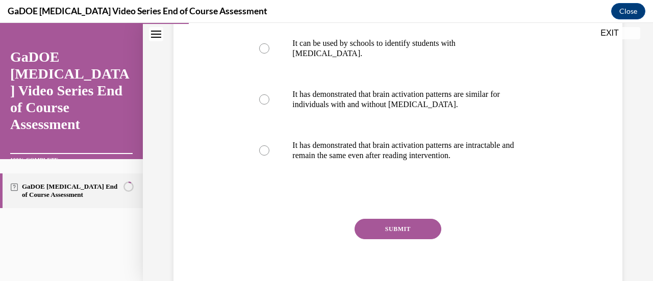
click at [418, 224] on button "SUBMIT" at bounding box center [397, 229] width 87 height 20
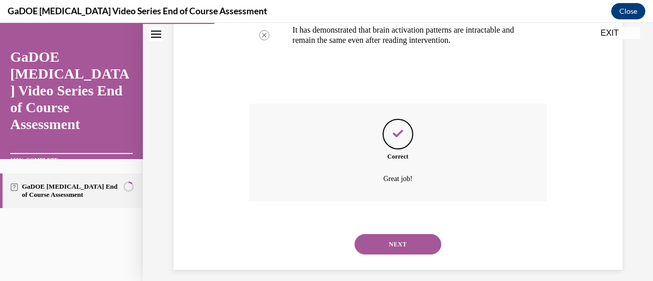
scroll to position [390, 0]
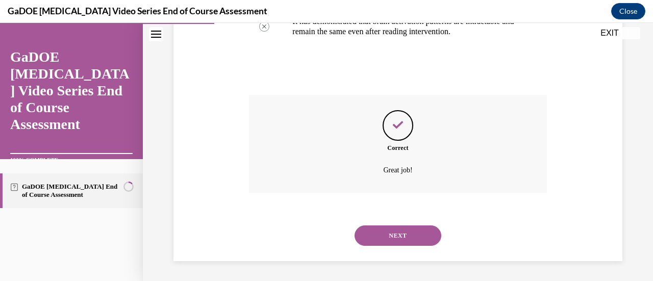
click at [428, 242] on button "NEXT" at bounding box center [397, 235] width 87 height 20
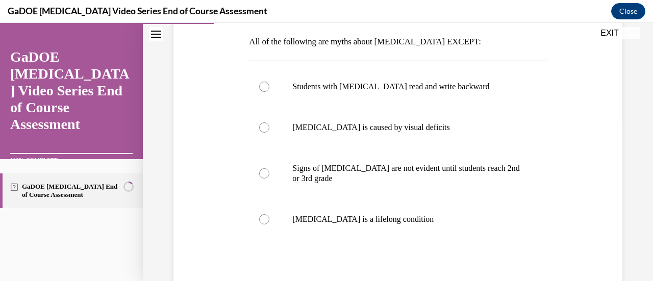
scroll to position [163, 0]
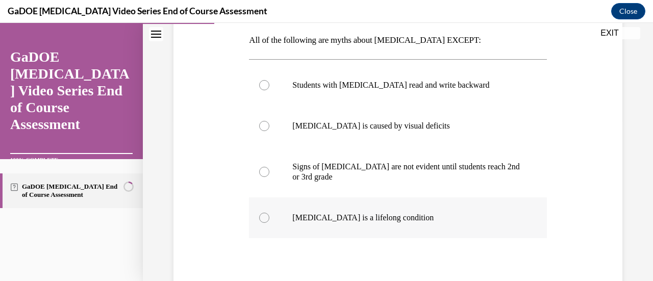
click at [267, 217] on div at bounding box center [264, 218] width 10 height 10
click at [267, 217] on input "Dyslexia is a lifelong condition" at bounding box center [264, 218] width 10 height 10
radio input "true"
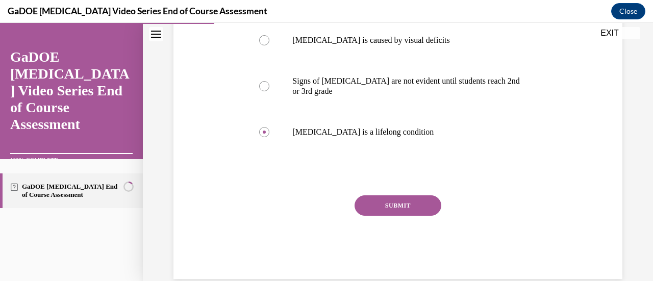
click at [413, 207] on button "SUBMIT" at bounding box center [397, 205] width 87 height 20
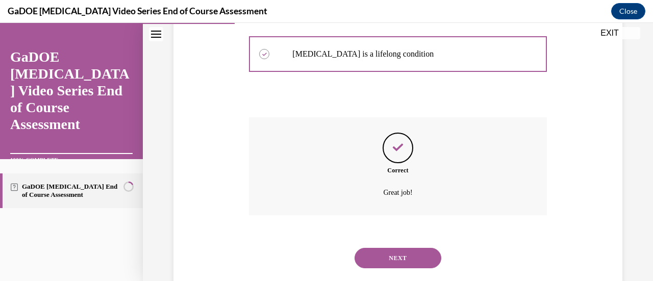
scroll to position [349, 0]
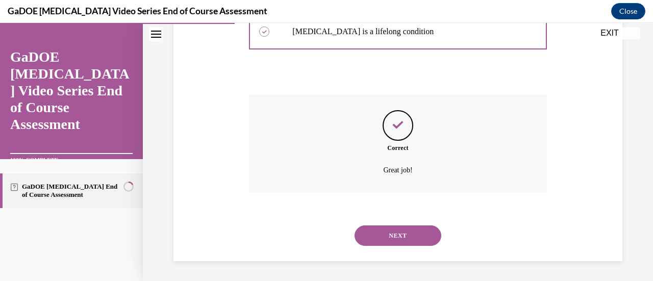
click at [415, 240] on button "NEXT" at bounding box center [397, 235] width 87 height 20
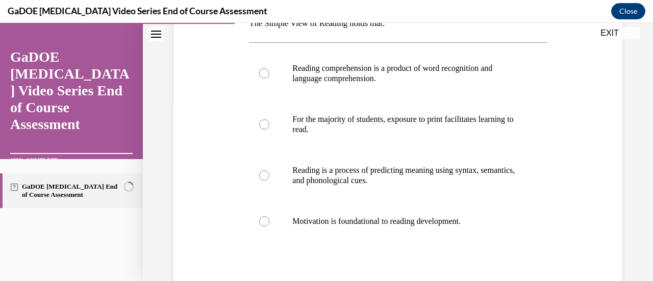
scroll to position [184, 0]
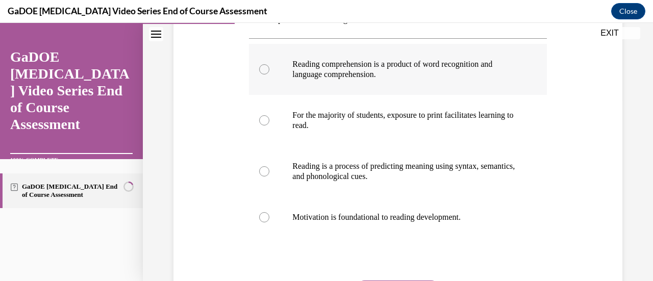
click at [372, 77] on p "Reading comprehension is a product of word recognition and language comprehensi…" at bounding box center [406, 69] width 228 height 20
click at [269, 74] on input "Reading comprehension is a product of word recognition and language comprehensi…" at bounding box center [264, 69] width 10 height 10
radio input "true"
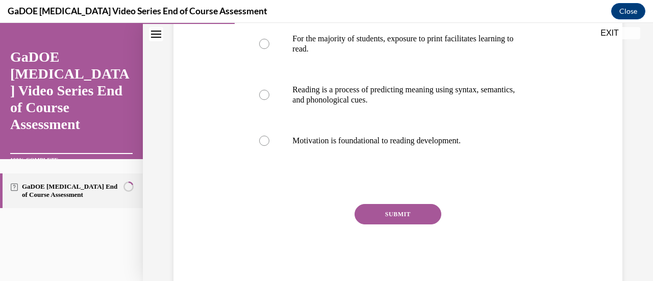
click at [414, 217] on button "SUBMIT" at bounding box center [397, 214] width 87 height 20
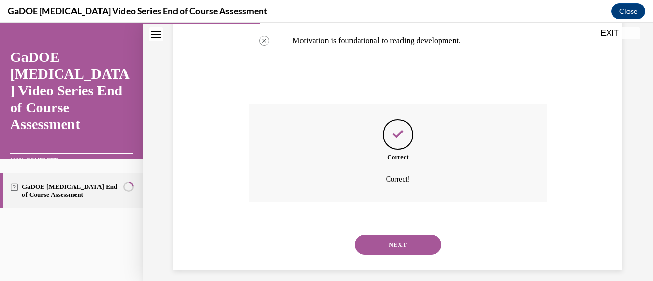
scroll to position [369, 0]
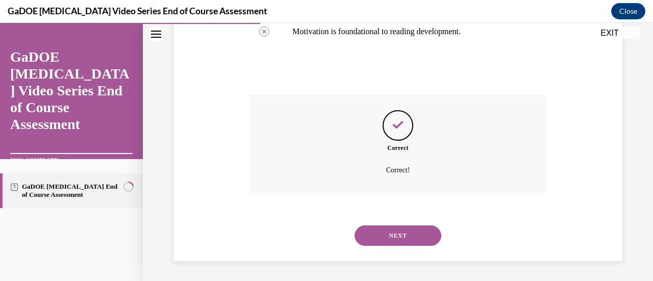
click at [420, 235] on button "NEXT" at bounding box center [397, 235] width 87 height 20
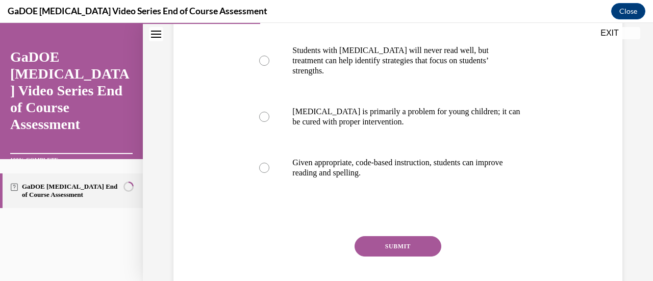
scroll to position [267, 0]
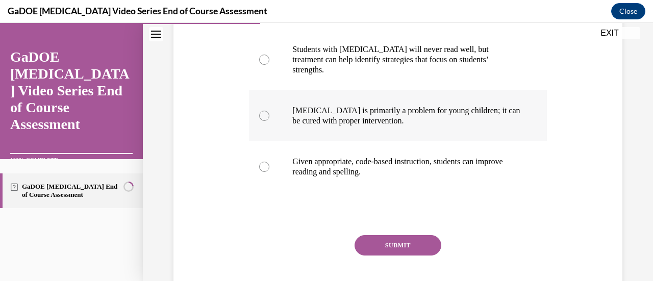
click at [386, 106] on p "Dyslexia is primarily a problem for young children; it can be cured with proper…" at bounding box center [406, 116] width 228 height 20
click at [269, 111] on input "Dyslexia is primarily a problem for young children; it can be cured with proper…" at bounding box center [264, 116] width 10 height 10
radio input "true"
click at [406, 235] on button "SUBMIT" at bounding box center [397, 245] width 87 height 20
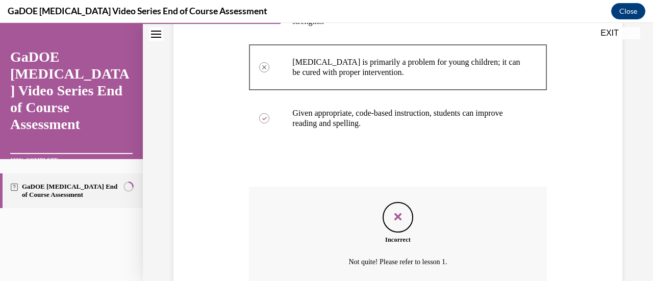
scroll to position [379, 0]
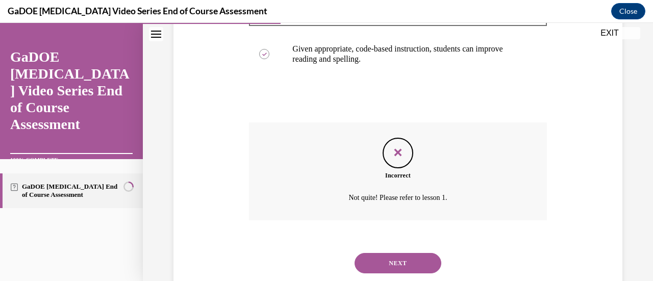
click at [407, 253] on button "NEXT" at bounding box center [397, 263] width 87 height 20
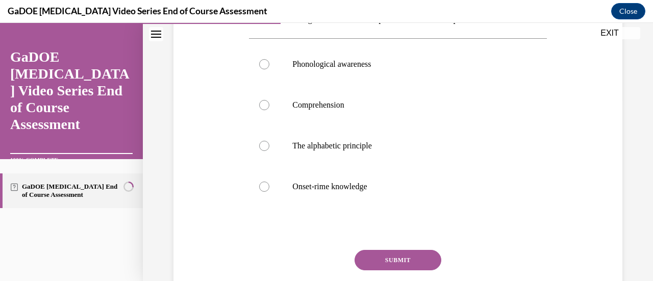
scroll to position [191, 0]
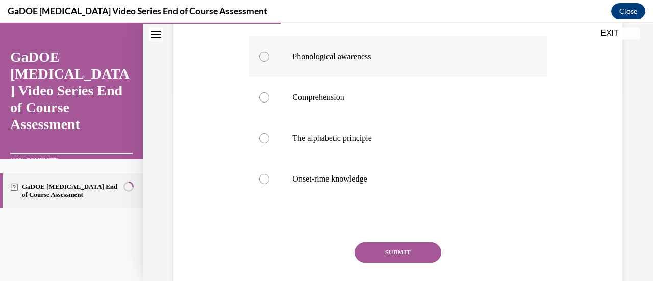
click at [352, 62] on p "Phonological awareness" at bounding box center [406, 57] width 228 height 10
click at [269, 62] on input "Phonological awareness" at bounding box center [264, 57] width 10 height 10
radio input "true"
click at [417, 263] on button "SUBMIT" at bounding box center [397, 252] width 87 height 20
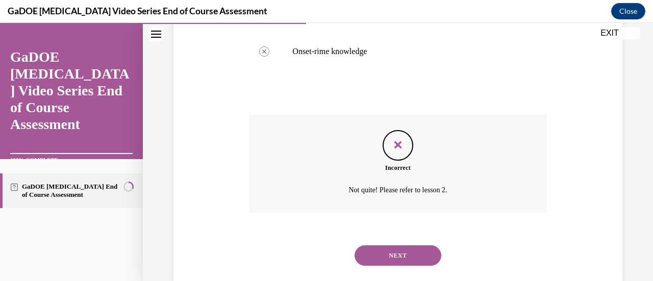
scroll to position [356, 0]
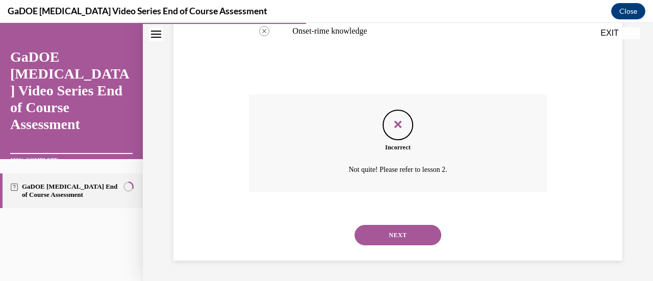
click at [414, 235] on button "NEXT" at bounding box center [397, 235] width 87 height 20
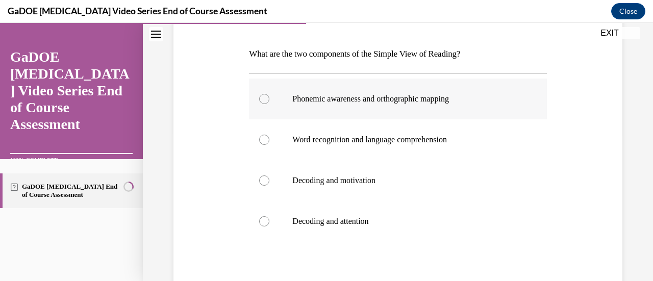
click at [443, 101] on p "Phonemic awareness and orthographic mapping" at bounding box center [406, 99] width 228 height 10
click at [269, 101] on input "Phonemic awareness and orthographic mapping" at bounding box center [264, 99] width 10 height 10
radio input "true"
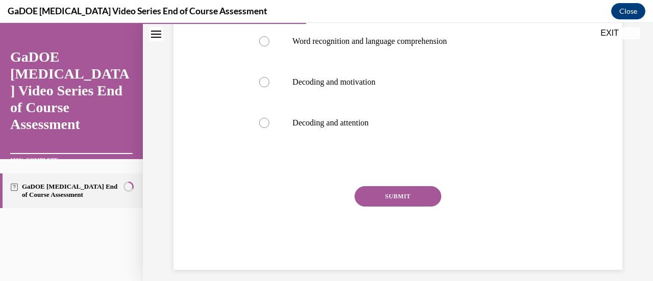
scroll to position [247, 0]
click at [419, 196] on button "SUBMIT" at bounding box center [397, 197] width 87 height 20
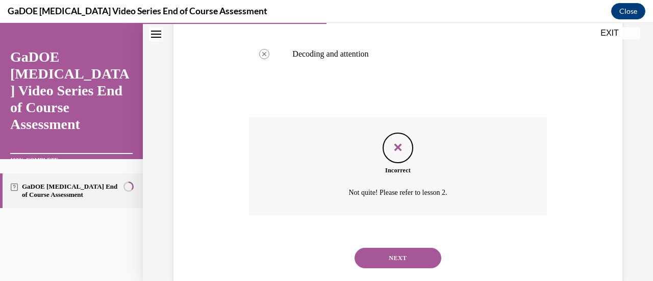
scroll to position [339, 0]
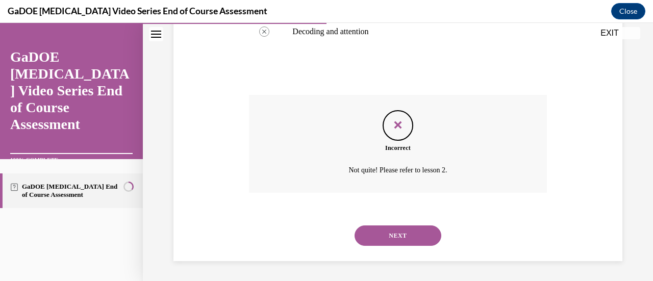
click at [419, 236] on button "NEXT" at bounding box center [397, 235] width 87 height 20
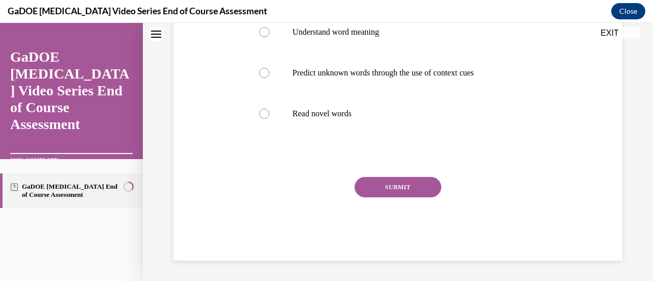
scroll to position [0, 0]
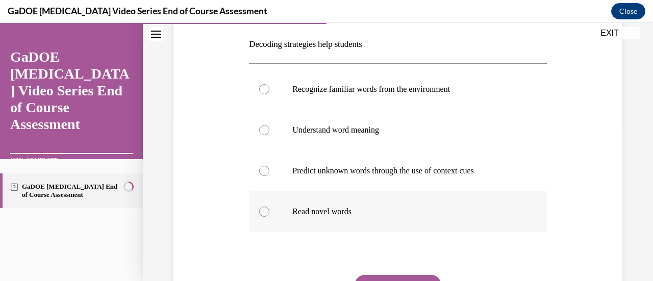
click at [347, 209] on p "Read novel words" at bounding box center [406, 212] width 228 height 10
click at [269, 209] on input "Read novel words" at bounding box center [264, 212] width 10 height 10
radio input "true"
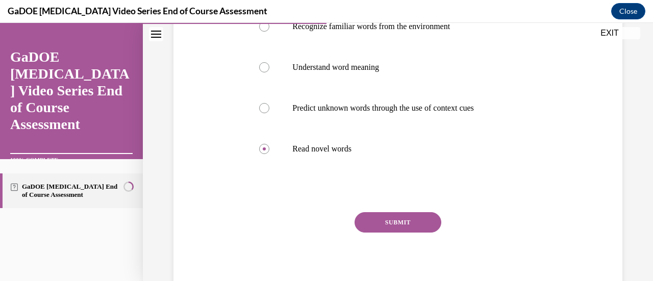
click at [416, 224] on button "SUBMIT" at bounding box center [397, 222] width 87 height 20
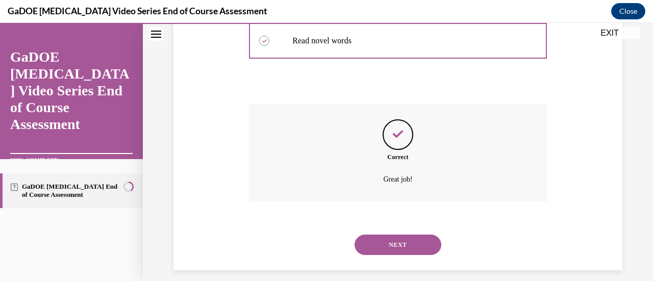
scroll to position [339, 0]
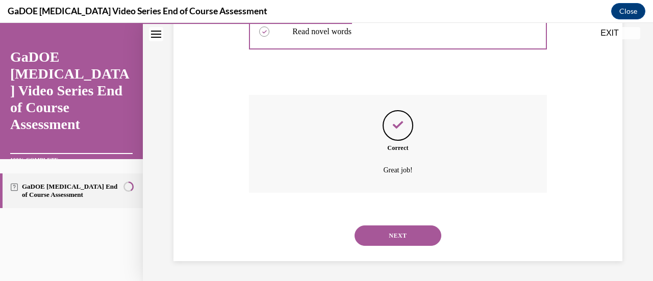
click at [406, 236] on button "NEXT" at bounding box center [397, 235] width 87 height 20
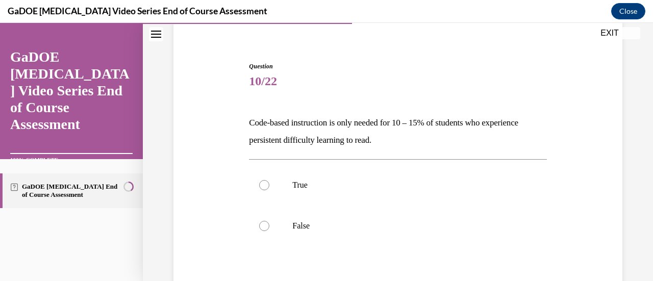
scroll to position [80, 0]
click at [270, 219] on label "False" at bounding box center [397, 226] width 297 height 41
click at [269, 221] on input "False" at bounding box center [264, 226] width 10 height 10
radio input "true"
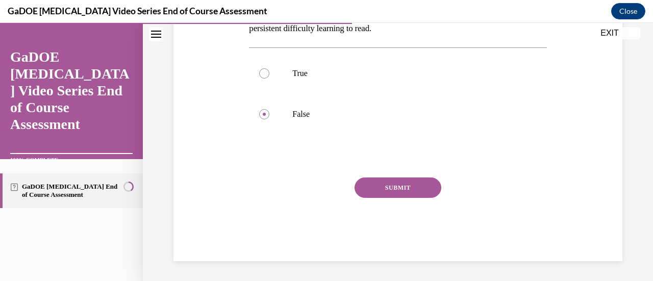
click at [402, 193] on button "SUBMIT" at bounding box center [397, 187] width 87 height 20
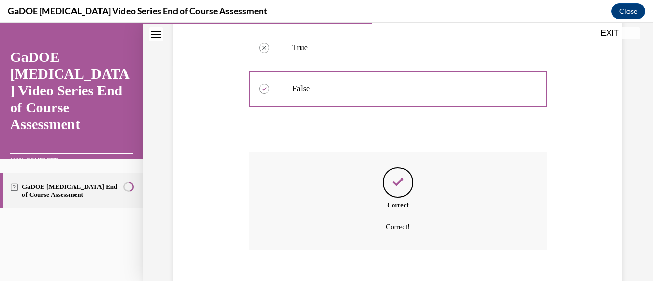
scroll to position [274, 0]
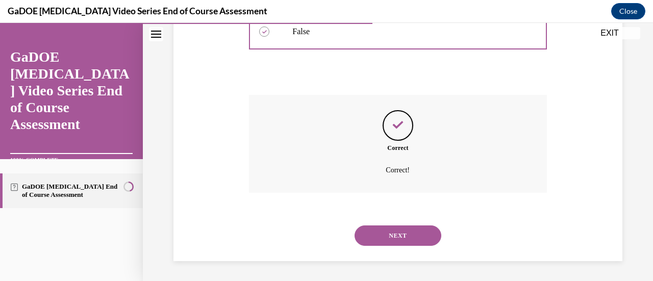
click at [411, 236] on button "NEXT" at bounding box center [397, 235] width 87 height 20
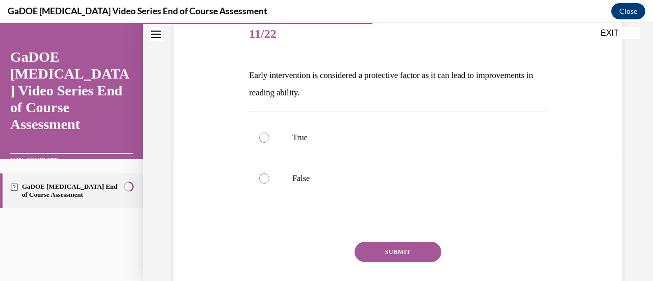
scroll to position [129, 0]
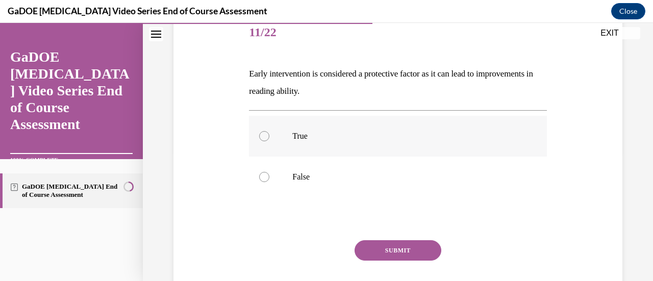
click at [304, 136] on p "True" at bounding box center [406, 136] width 228 height 10
click at [269, 136] on input "True" at bounding box center [264, 136] width 10 height 10
radio input "true"
click at [386, 252] on button "SUBMIT" at bounding box center [397, 250] width 87 height 20
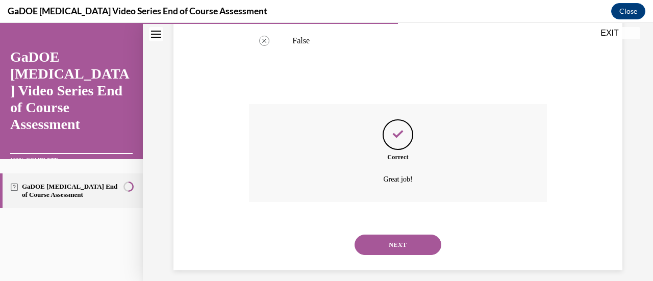
scroll to position [274, 0]
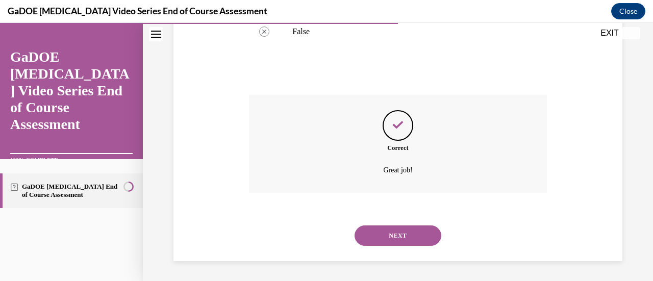
click at [410, 233] on button "NEXT" at bounding box center [397, 235] width 87 height 20
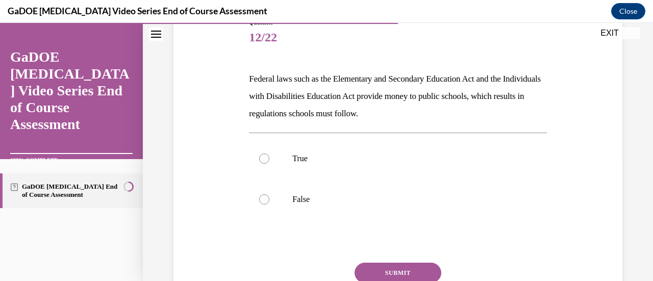
scroll to position [126, 0]
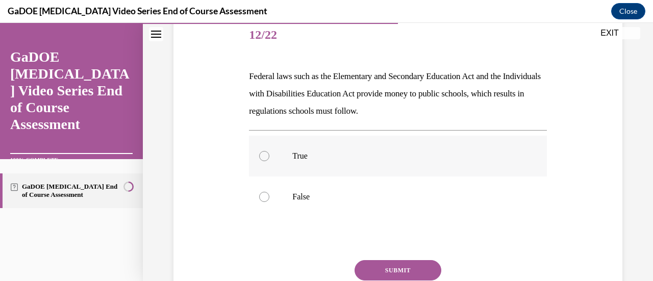
click at [297, 154] on p "True" at bounding box center [406, 156] width 228 height 10
click at [269, 154] on input "True" at bounding box center [264, 156] width 10 height 10
radio input "true"
click at [402, 262] on button "SUBMIT" at bounding box center [397, 270] width 87 height 20
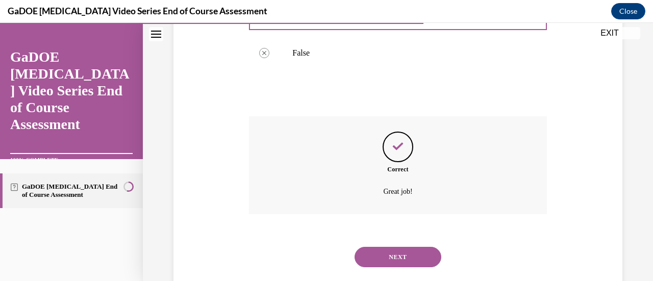
scroll to position [292, 0]
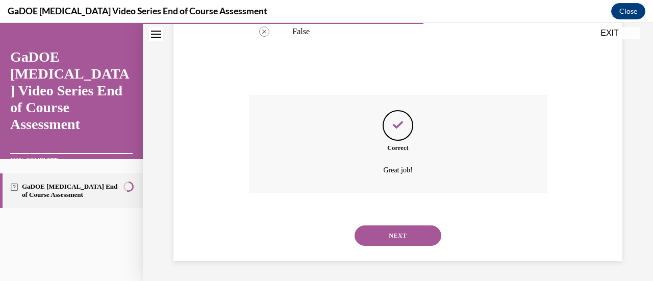
click at [412, 240] on button "NEXT" at bounding box center [397, 235] width 87 height 20
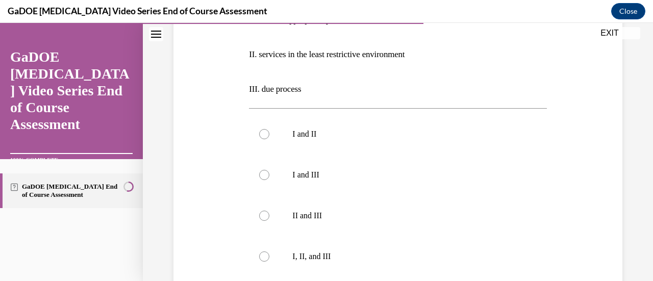
scroll to position [249, 0]
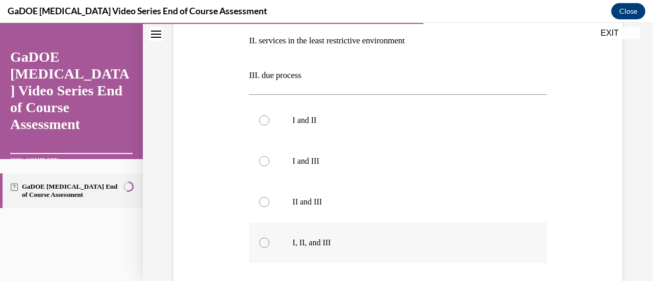
click at [269, 242] on label "I, II, and III" at bounding box center [397, 242] width 297 height 41
click at [269, 242] on input "I, II, and III" at bounding box center [264, 243] width 10 height 10
radio input "true"
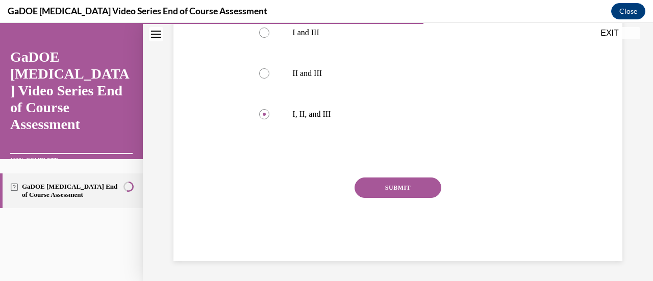
click at [392, 187] on button "SUBMIT" at bounding box center [397, 187] width 87 height 20
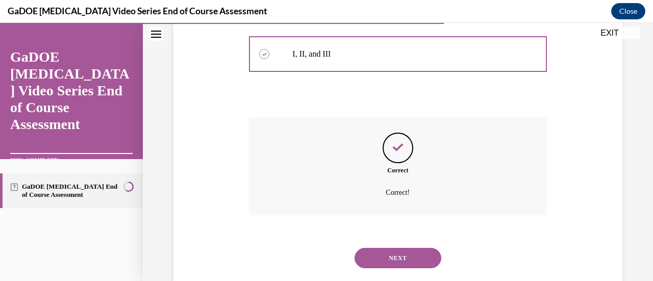
scroll to position [460, 0]
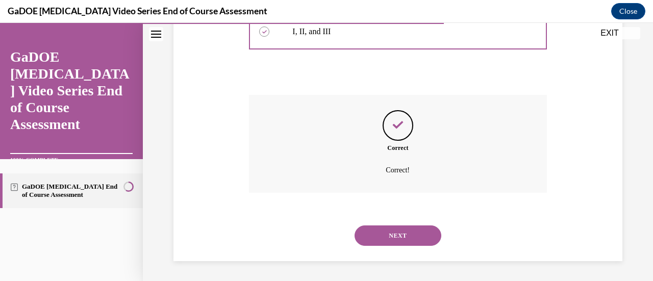
click at [411, 239] on button "NEXT" at bounding box center [397, 235] width 87 height 20
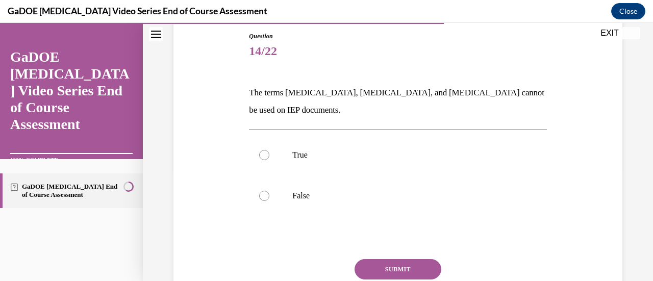
scroll to position [111, 0]
click at [267, 195] on div at bounding box center [264, 195] width 10 height 10
click at [267, 195] on input "False" at bounding box center [264, 195] width 10 height 10
radio input "true"
click at [400, 266] on button "SUBMIT" at bounding box center [397, 269] width 87 height 20
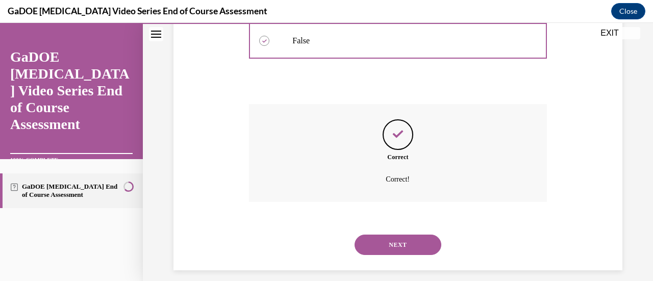
scroll to position [274, 0]
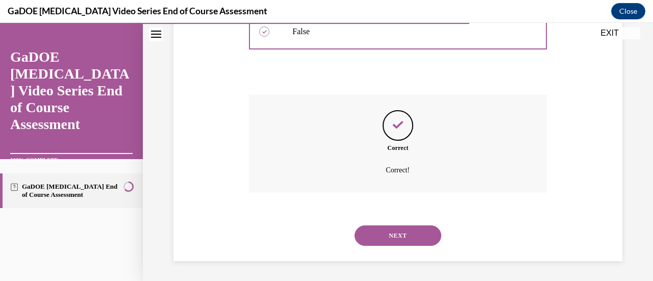
click at [397, 238] on button "NEXT" at bounding box center [397, 235] width 87 height 20
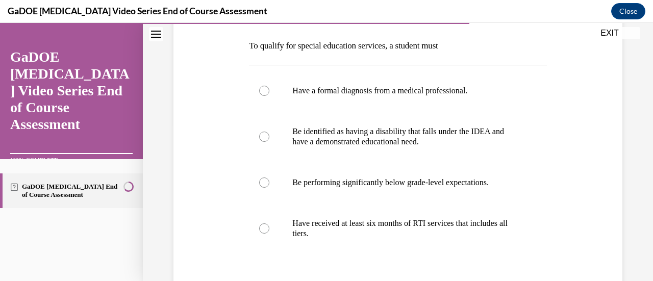
scroll to position [163, 0]
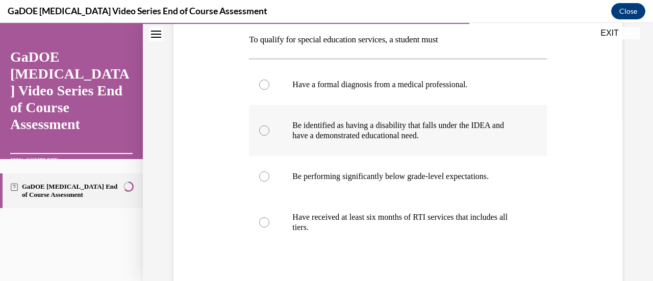
click at [415, 129] on p "Be identified as having a disability that falls under the IDEA and have a demon…" at bounding box center [406, 130] width 228 height 20
click at [269, 129] on input "Be identified as having a disability that falls under the IDEA and have a demon…" at bounding box center [264, 130] width 10 height 10
radio input "true"
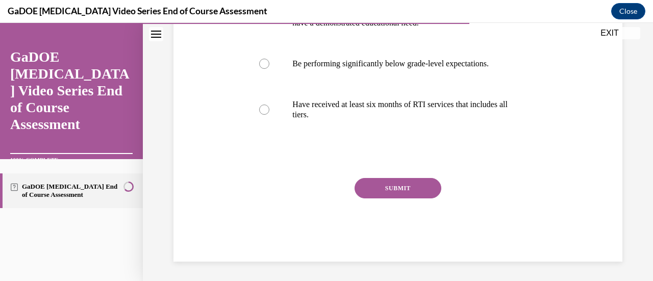
click at [411, 178] on button "SUBMIT" at bounding box center [397, 188] width 87 height 20
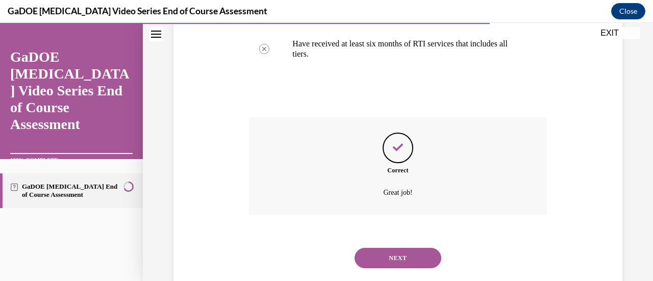
scroll to position [359, 0]
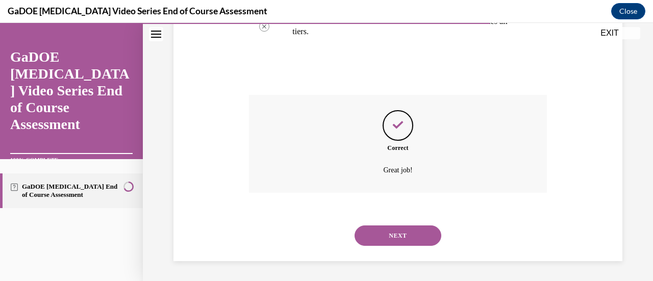
click at [401, 234] on button "NEXT" at bounding box center [397, 235] width 87 height 20
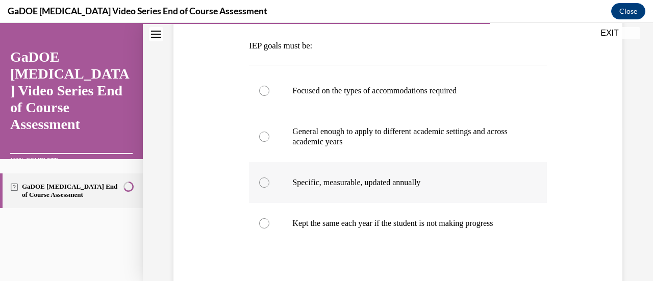
click at [402, 188] on label "Specific, measurable, updated annually" at bounding box center [397, 182] width 297 height 41
click at [269, 188] on input "Specific, measurable, updated annually" at bounding box center [264, 182] width 10 height 10
radio input "true"
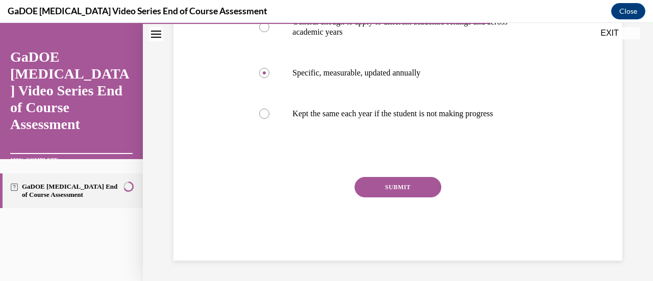
click at [429, 187] on button "SUBMIT" at bounding box center [397, 187] width 87 height 20
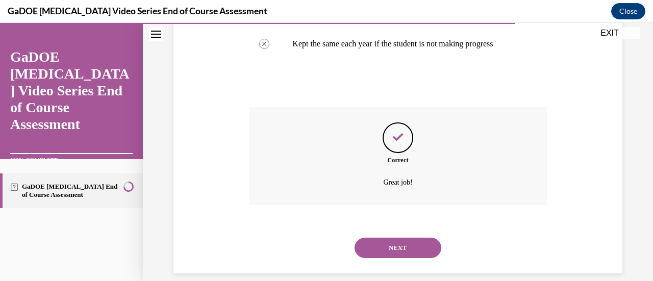
scroll to position [359, 0]
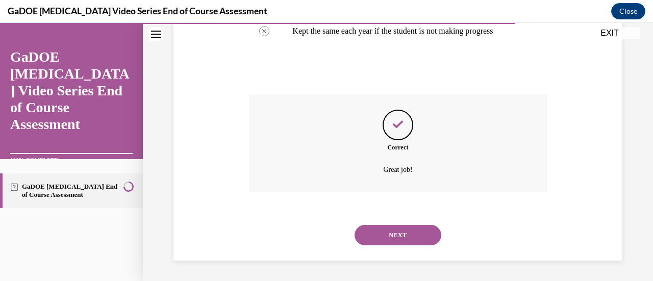
click at [417, 237] on button "NEXT" at bounding box center [397, 235] width 87 height 20
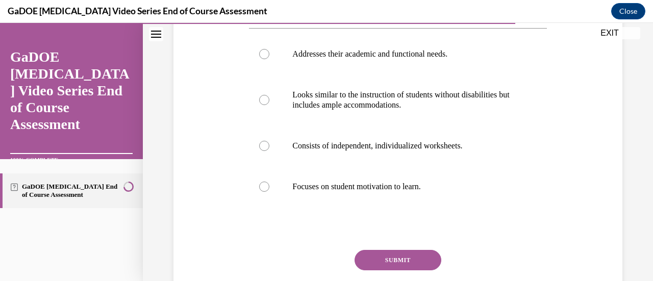
scroll to position [213, 0]
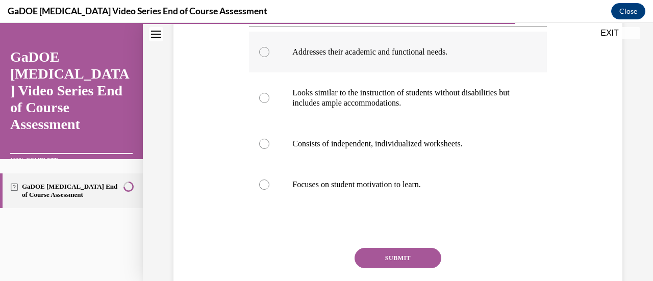
click at [268, 54] on label "Addresses their academic and functional needs." at bounding box center [397, 52] width 297 height 41
click at [268, 54] on input "Addresses their academic and functional needs." at bounding box center [264, 52] width 10 height 10
radio input "true"
click at [410, 258] on button "SUBMIT" at bounding box center [397, 258] width 87 height 20
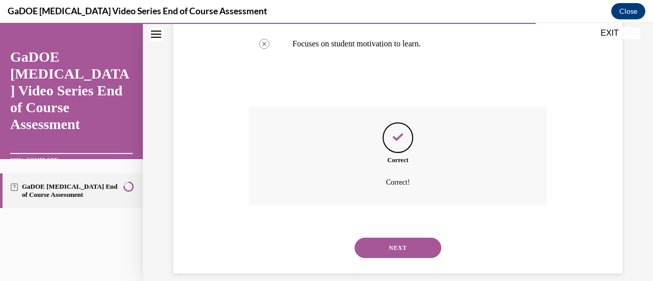
scroll to position [366, 0]
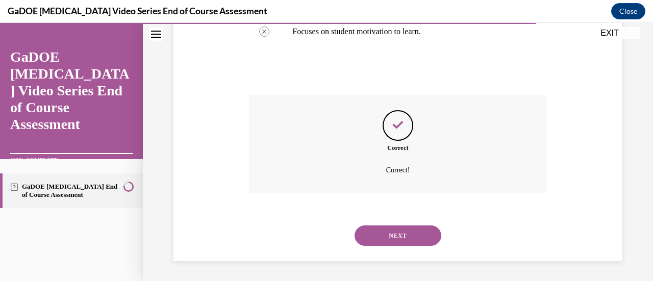
click at [415, 239] on button "NEXT" at bounding box center [397, 235] width 87 height 20
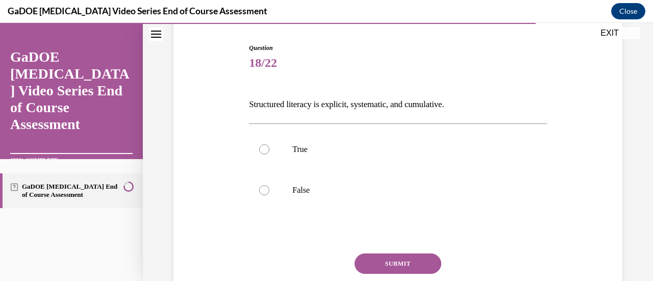
scroll to position [99, 0]
click at [296, 148] on p "True" at bounding box center [406, 149] width 228 height 10
click at [269, 148] on input "True" at bounding box center [264, 149] width 10 height 10
radio input "true"
click at [399, 260] on button "SUBMIT" at bounding box center [397, 263] width 87 height 20
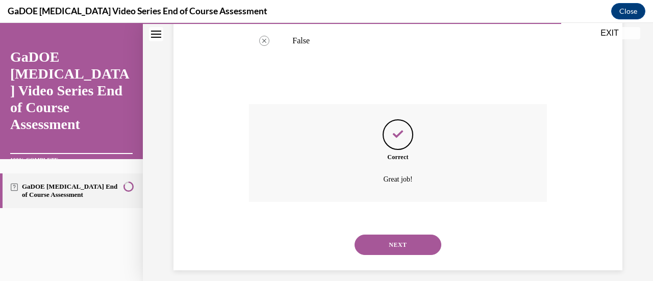
scroll to position [257, 0]
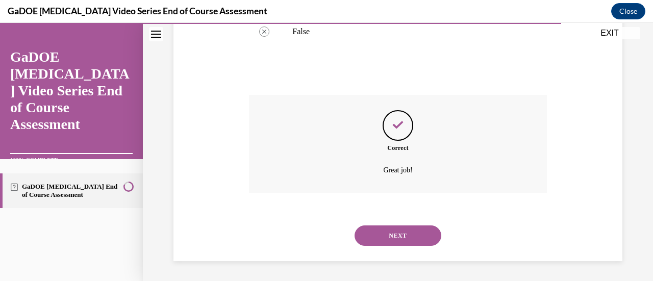
click at [415, 237] on button "NEXT" at bounding box center [397, 235] width 87 height 20
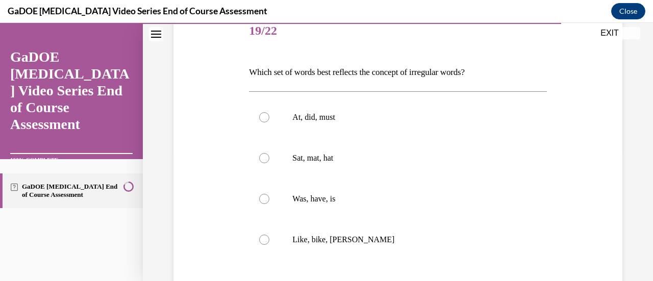
scroll to position [131, 0]
click at [334, 200] on p "Was, have, is" at bounding box center [406, 199] width 228 height 10
click at [269, 200] on input "Was, have, is" at bounding box center [264, 199] width 10 height 10
radio input "true"
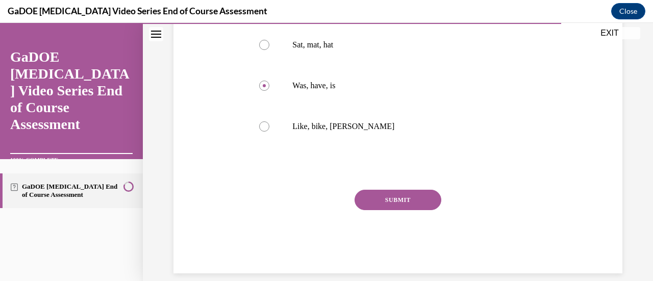
click at [416, 208] on button "SUBMIT" at bounding box center [397, 200] width 87 height 20
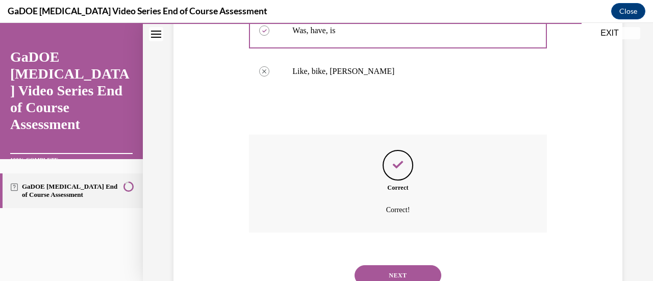
scroll to position [339, 0]
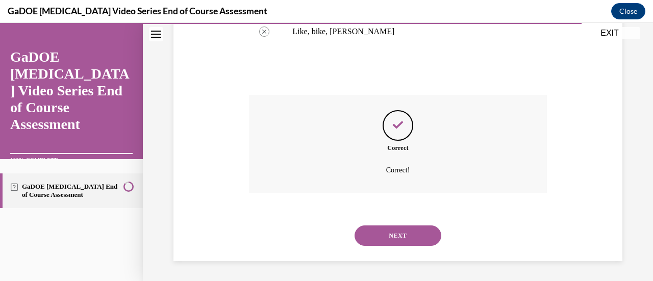
click at [419, 233] on button "NEXT" at bounding box center [397, 235] width 87 height 20
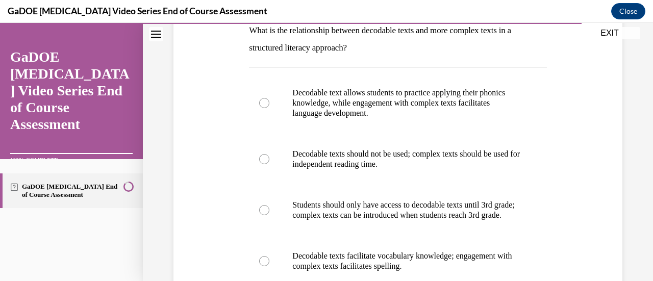
scroll to position [174, 0]
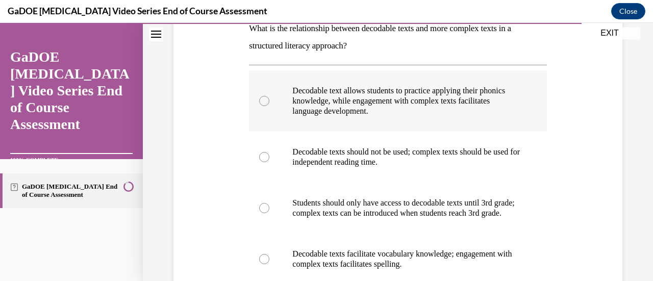
click at [481, 99] on p "Decodable text allows students to practice applying their phonics knowledge, wh…" at bounding box center [406, 101] width 228 height 31
click at [269, 99] on input "Decodable text allows students to practice applying their phonics knowledge, wh…" at bounding box center [264, 101] width 10 height 10
radio input "true"
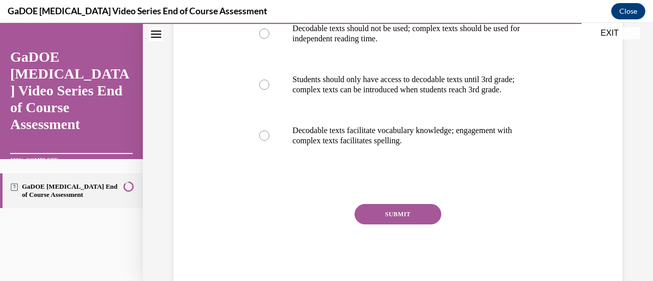
scroll to position [310, 0]
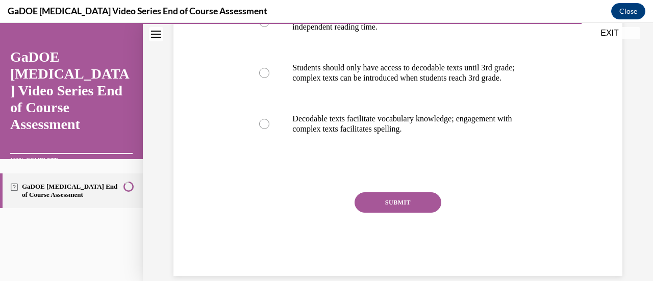
click at [413, 213] on button "SUBMIT" at bounding box center [397, 202] width 87 height 20
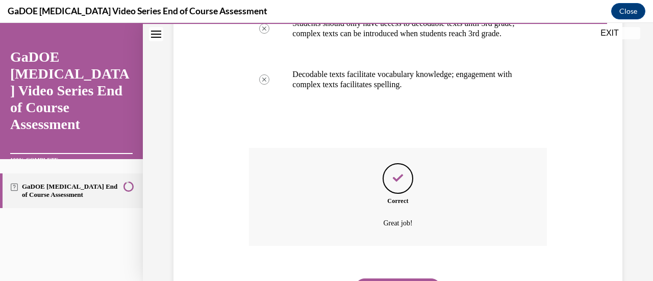
scroll to position [417, 0]
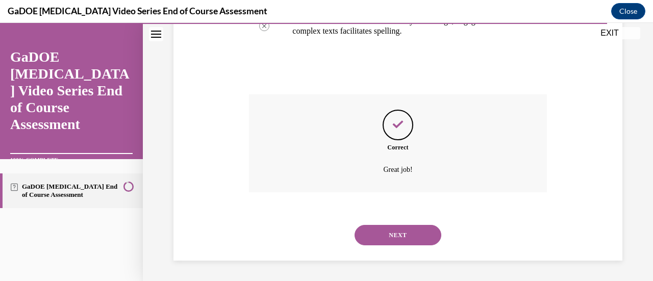
click at [418, 237] on button "NEXT" at bounding box center [397, 235] width 87 height 20
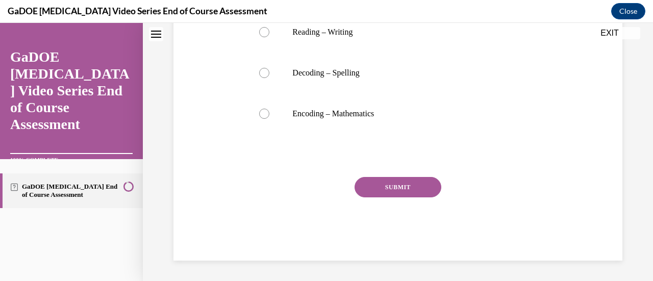
scroll to position [0, 0]
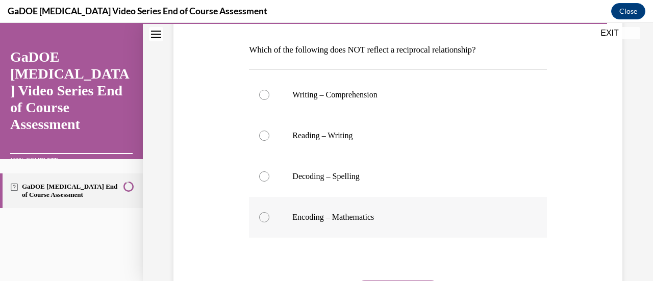
click at [358, 219] on p "Encoding – Mathematics" at bounding box center [406, 217] width 228 height 10
click at [269, 219] on input "Encoding – Mathematics" at bounding box center [264, 217] width 10 height 10
radio input "true"
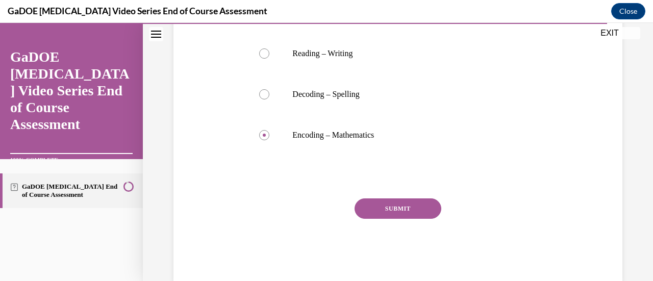
click at [414, 206] on button "SUBMIT" at bounding box center [397, 208] width 87 height 20
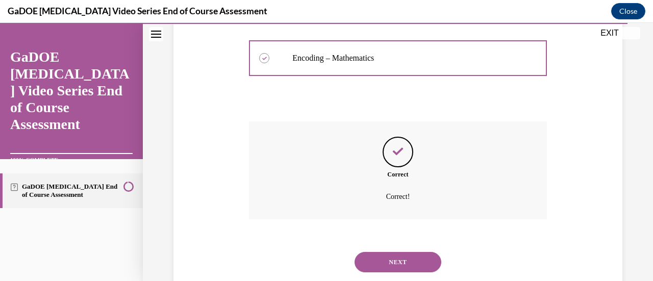
scroll to position [339, 0]
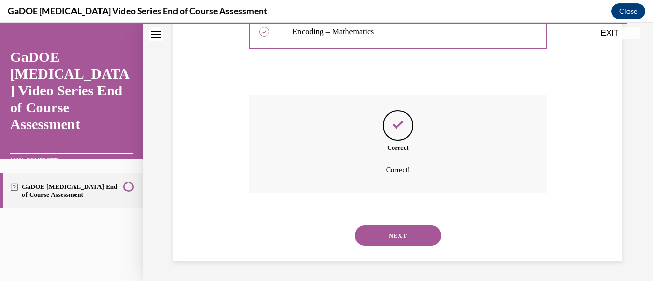
click at [395, 235] on button "NEXT" at bounding box center [397, 235] width 87 height 20
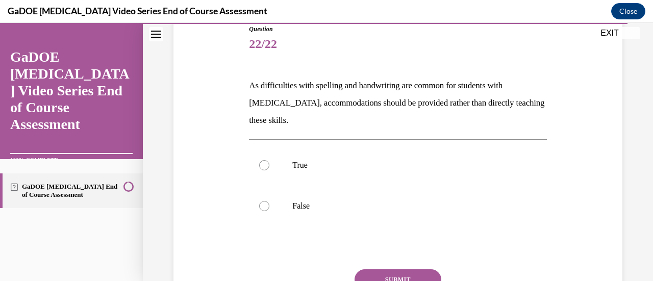
scroll to position [121, 0]
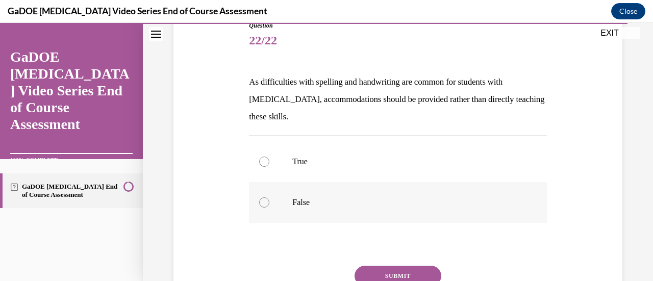
click at [277, 203] on label "False" at bounding box center [397, 202] width 297 height 41
click at [269, 203] on input "False" at bounding box center [264, 202] width 10 height 10
radio input "true"
click at [382, 273] on button "SUBMIT" at bounding box center [397, 276] width 87 height 20
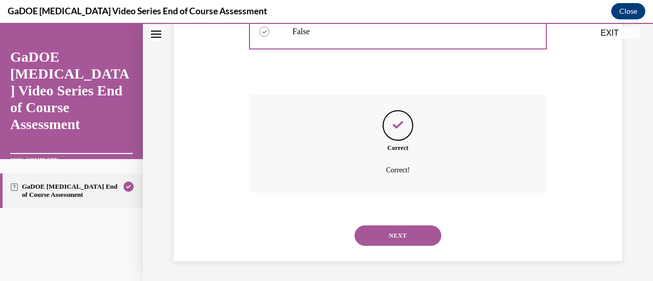
click at [415, 237] on button "NEXT" at bounding box center [397, 235] width 87 height 20
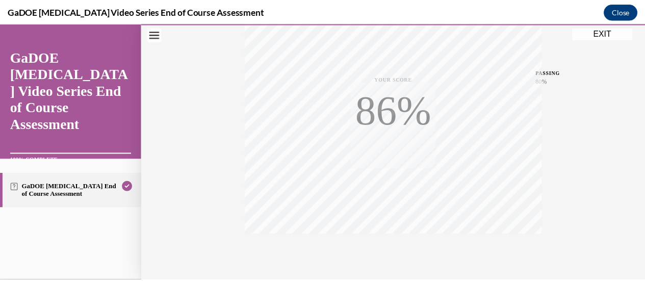
scroll to position [264, 0]
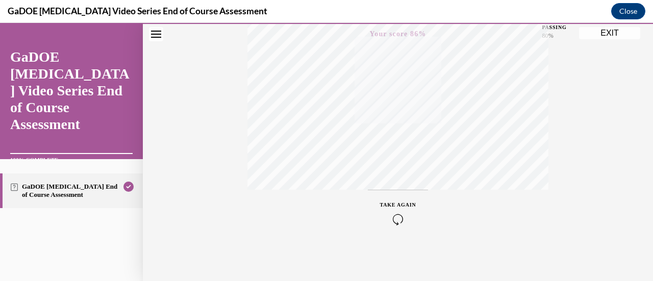
click at [607, 36] on button "EXIT" at bounding box center [609, 33] width 61 height 12
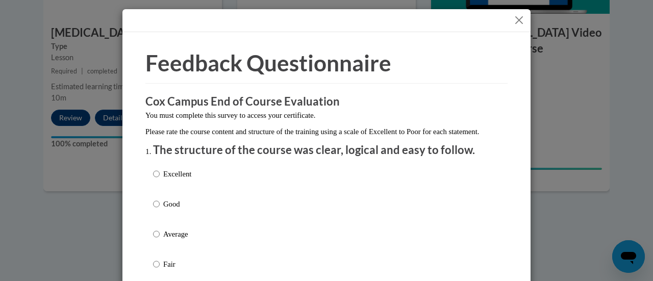
click at [513, 23] on button "Close" at bounding box center [519, 20] width 13 height 13
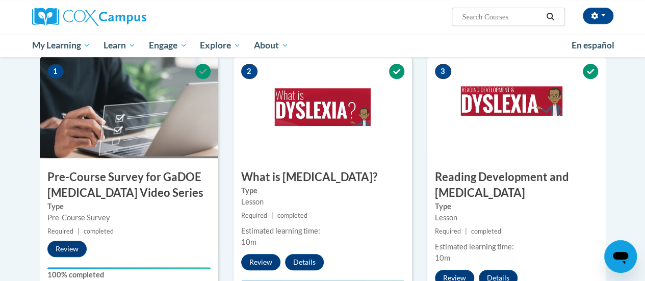
scroll to position [224, 0]
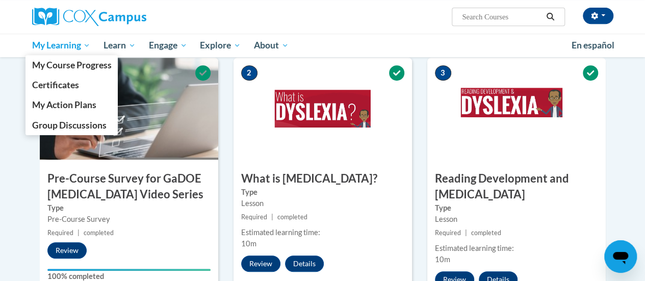
click at [82, 46] on span "My Learning" at bounding box center [61, 45] width 59 height 12
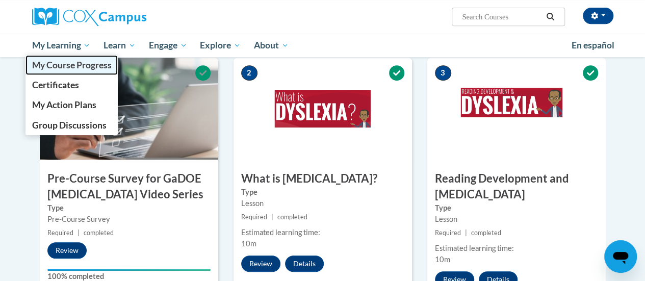
click at [99, 67] on span "My Course Progress" at bounding box center [72, 65] width 80 height 11
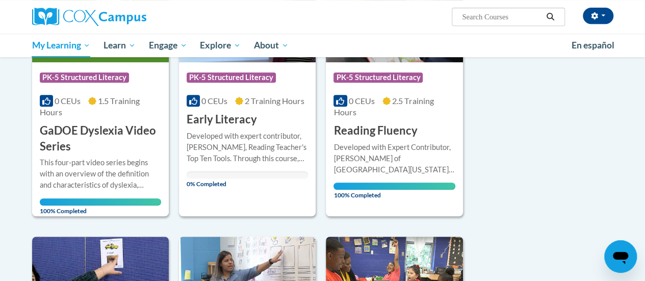
scroll to position [219, 0]
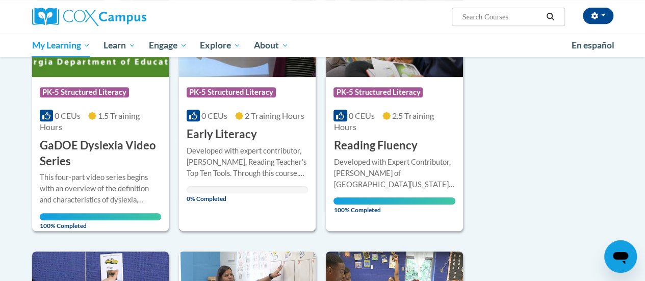
click at [232, 142] on div "More Info Open Developed with expert contributor, Dr. Deborah Glaser, Reading T…" at bounding box center [247, 171] width 137 height 59
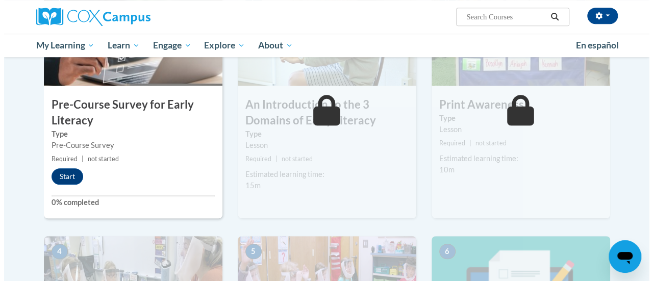
scroll to position [283, 0]
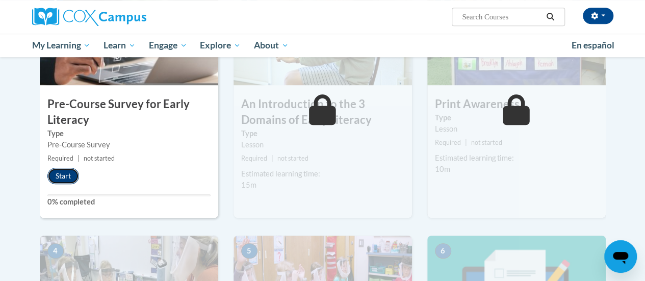
click at [65, 176] on button "Start" at bounding box center [63, 176] width 32 height 16
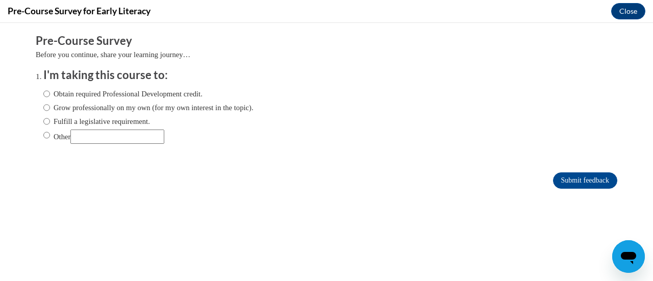
scroll to position [0, 0]
click at [43, 97] on input "Obtain required Professional Development credit." at bounding box center [46, 93] width 7 height 11
radio input "true"
click at [589, 177] on input "Submit feedback" at bounding box center [585, 180] width 64 height 16
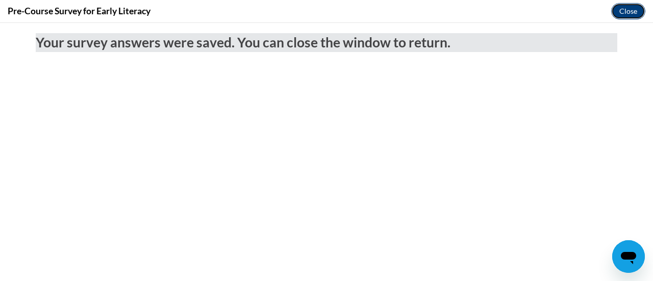
click at [635, 13] on button "Close" at bounding box center [628, 11] width 34 height 16
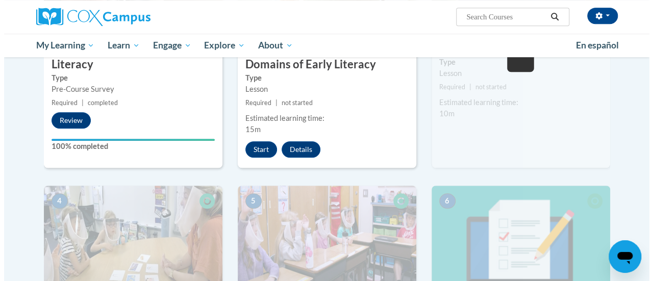
scroll to position [339, 0]
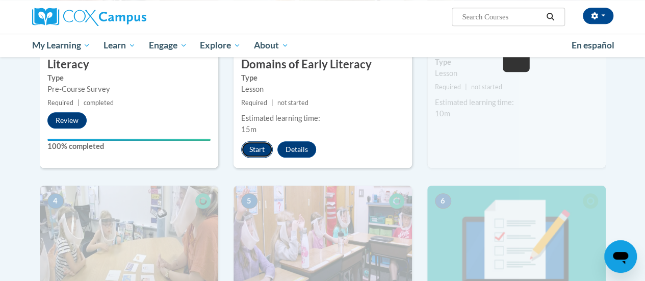
click at [260, 149] on button "Start" at bounding box center [257, 149] width 32 height 16
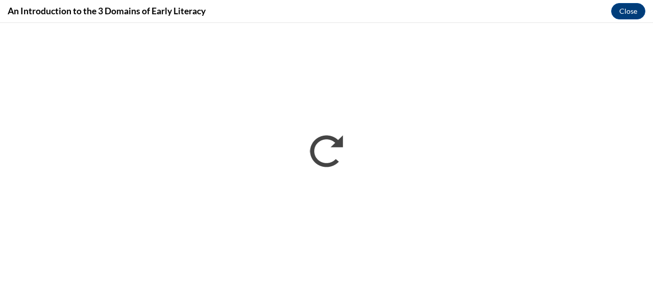
scroll to position [0, 0]
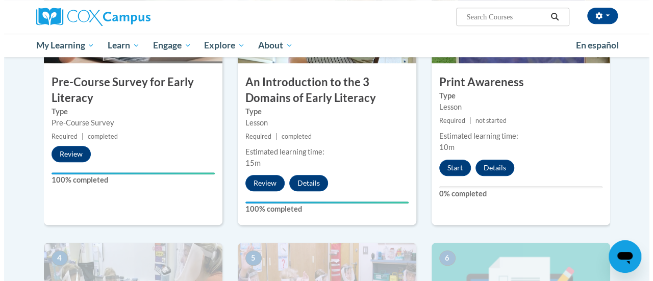
scroll to position [305, 0]
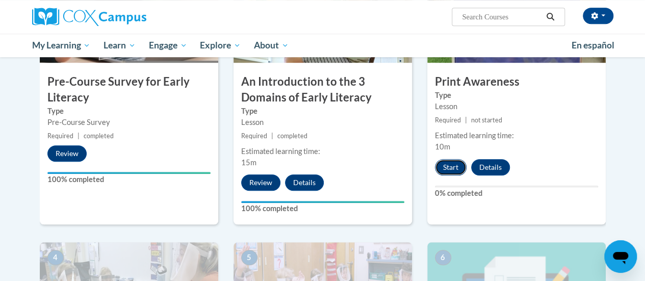
click at [465, 168] on button "Start" at bounding box center [451, 167] width 32 height 16
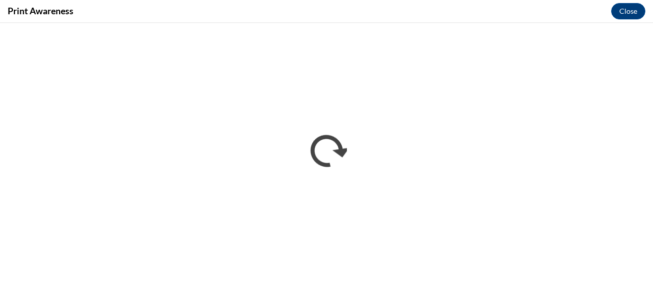
scroll to position [0, 0]
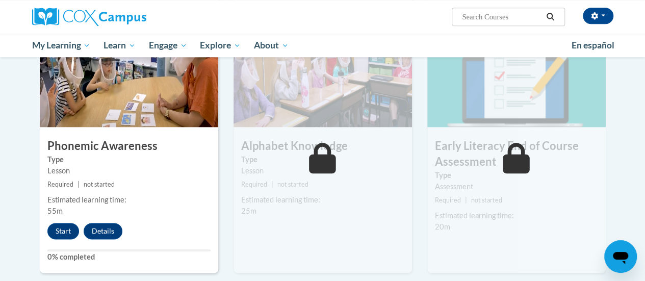
scroll to position [523, 0]
